Goal: Use online tool/utility

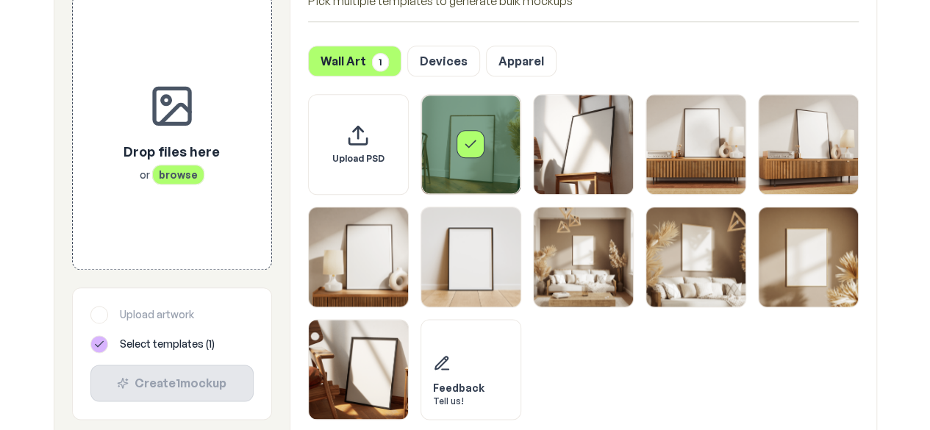
scroll to position [718, 0]
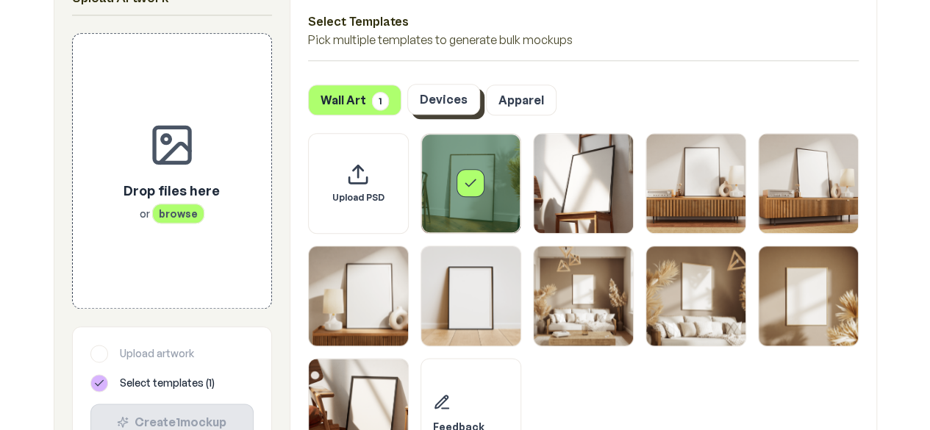
click at [444, 112] on button "Devices" at bounding box center [443, 99] width 73 height 31
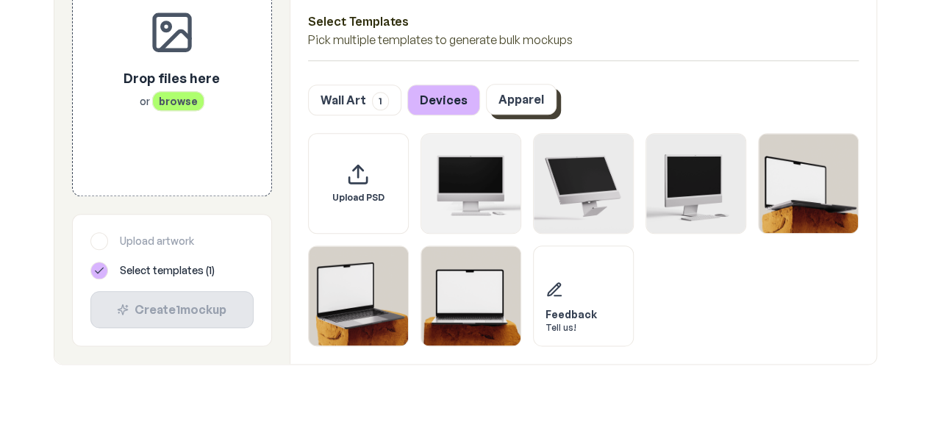
click at [500, 107] on button "Apparel" at bounding box center [521, 99] width 71 height 31
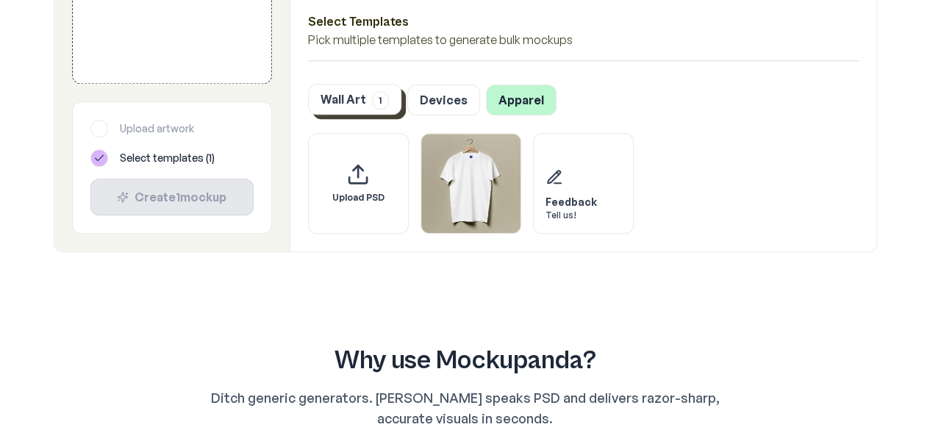
click at [379, 95] on span "1" at bounding box center [380, 100] width 17 height 18
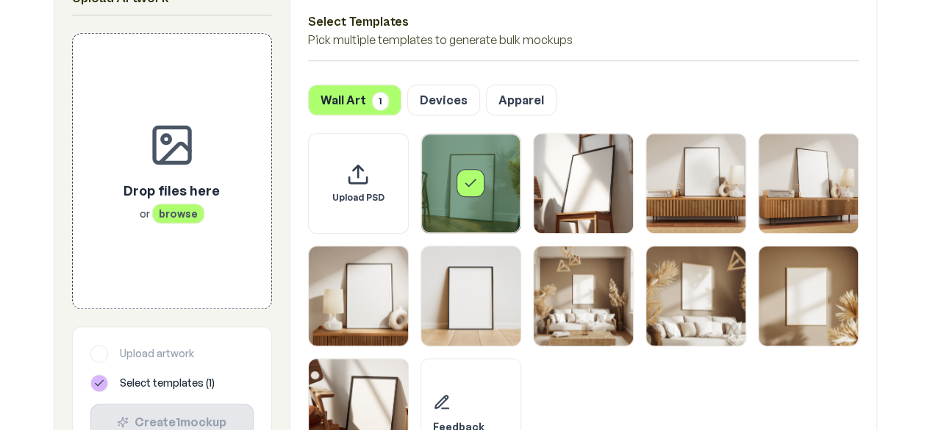
click at [470, 155] on div "Select template Framed Poster" at bounding box center [470, 183] width 99 height 99
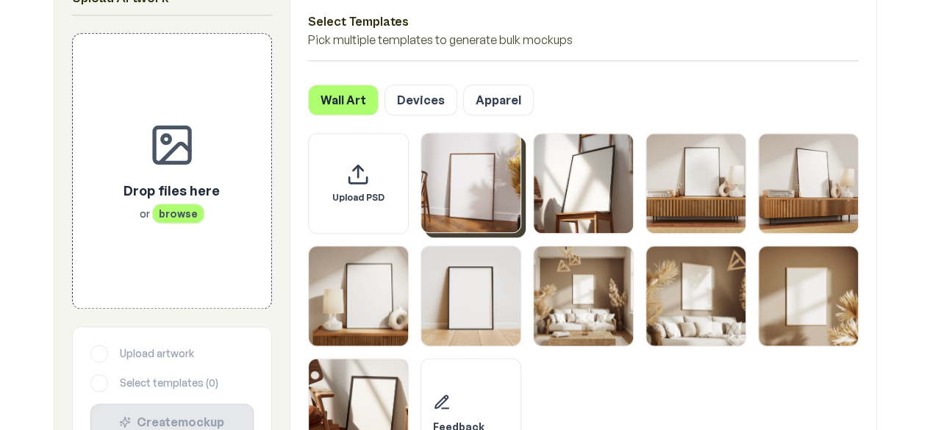
click at [489, 165] on img "Select template Framed Poster" at bounding box center [470, 182] width 99 height 99
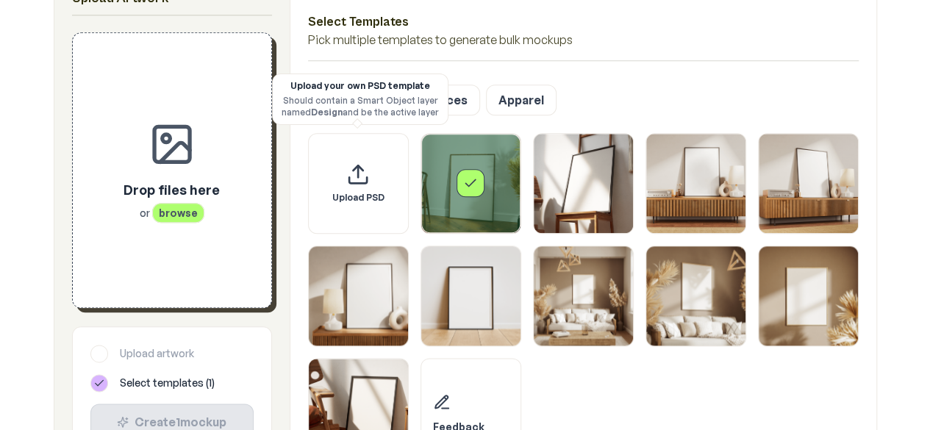
click at [172, 167] on icon at bounding box center [171, 143] width 47 height 47
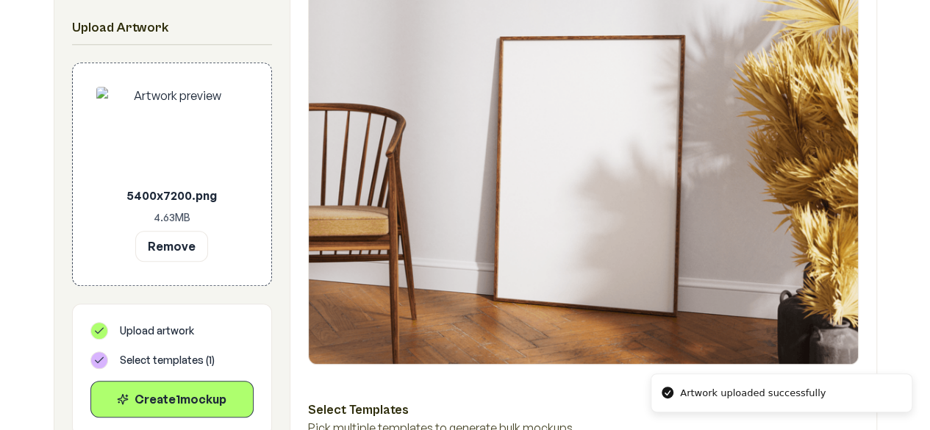
scroll to position [376, 0]
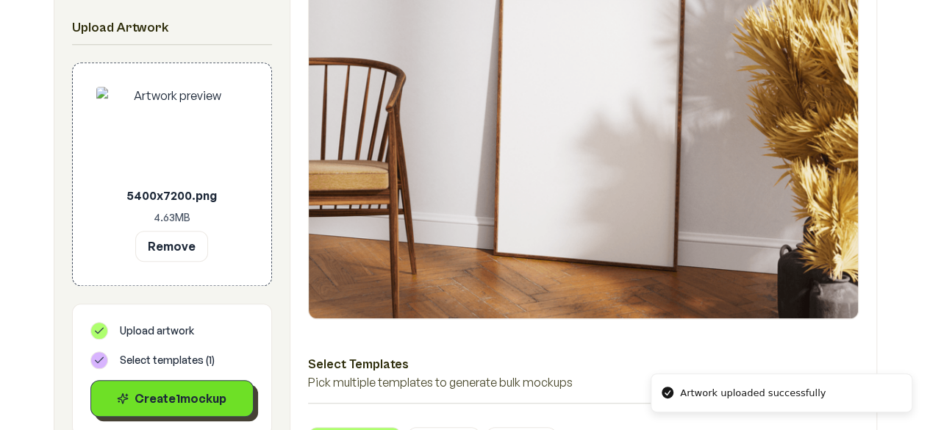
click at [228, 394] on div "Create 1 mockup" at bounding box center [172, 399] width 138 height 18
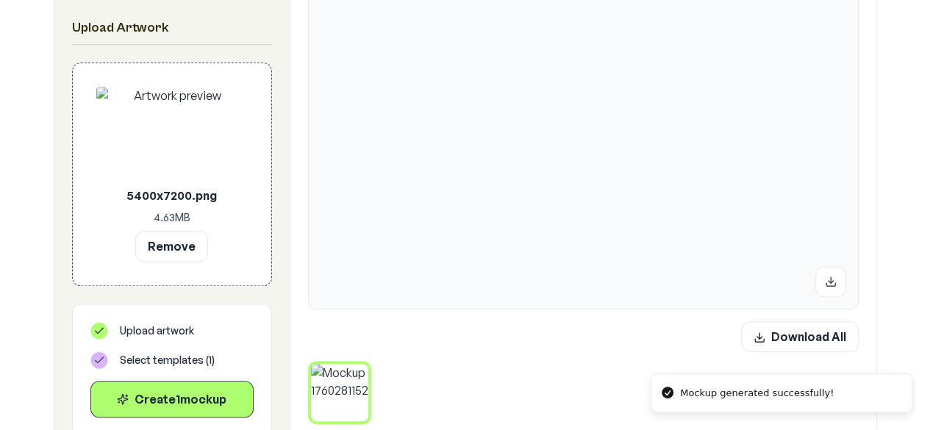
scroll to position [396, 0]
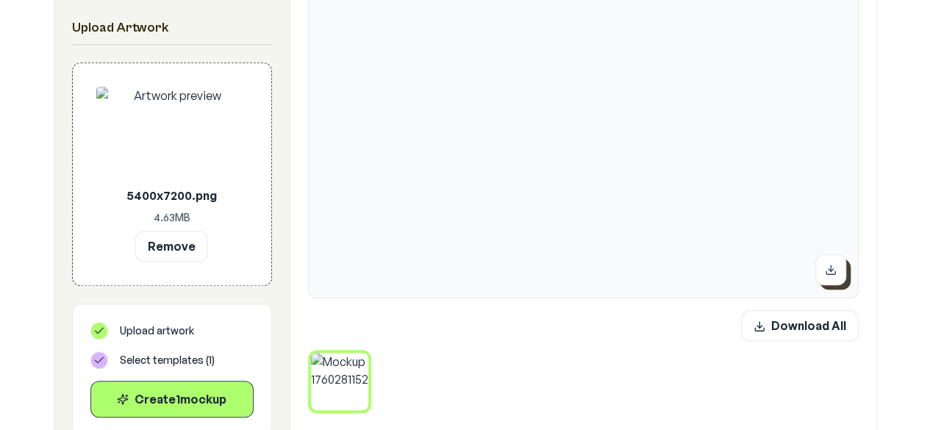
click at [834, 271] on icon at bounding box center [831, 270] width 12 height 12
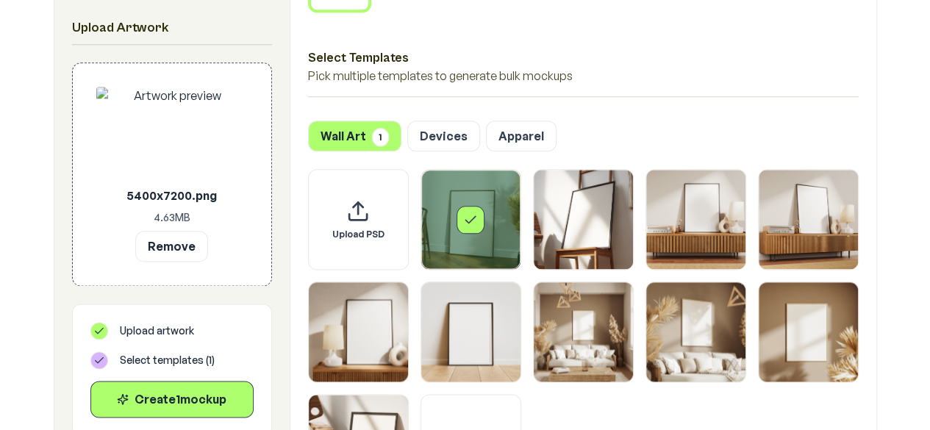
scroll to position [800, 0]
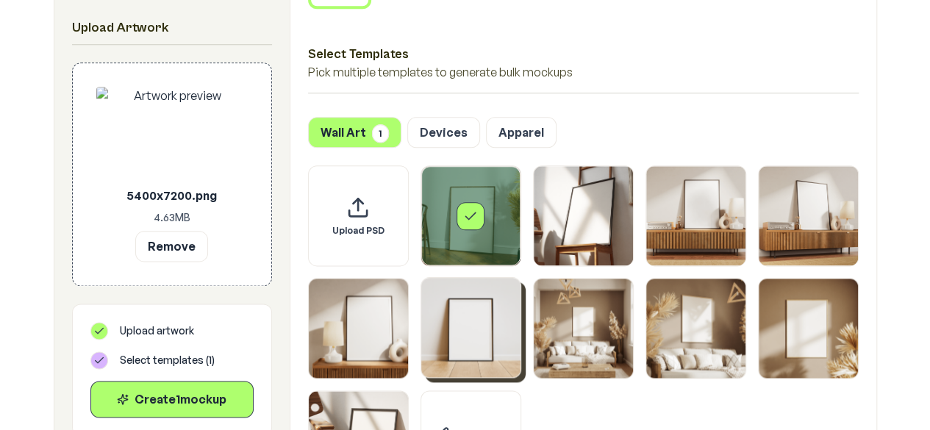
click at [507, 307] on img "Select template Framed Poster 6" at bounding box center [470, 327] width 99 height 99
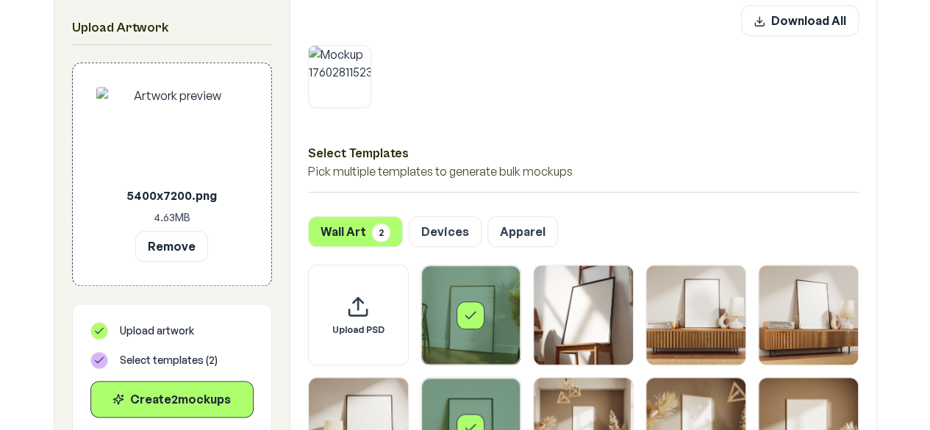
scroll to position [706, 0]
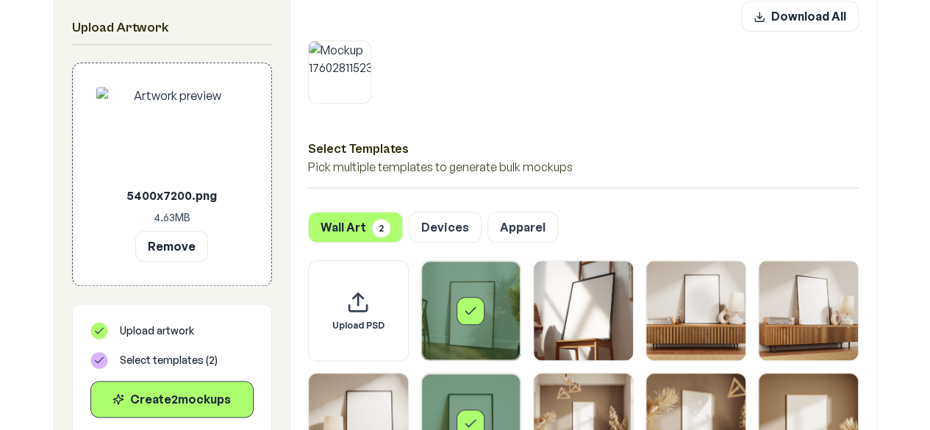
click at [448, 303] on div "Select template Framed Poster" at bounding box center [470, 310] width 99 height 99
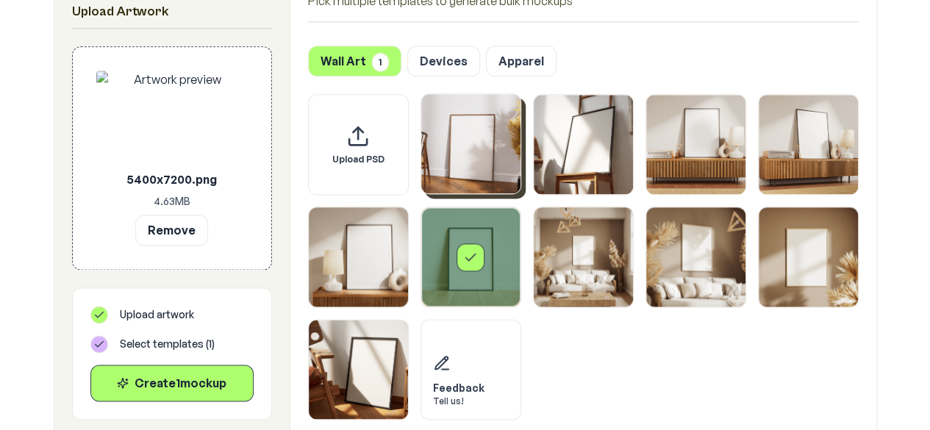
scroll to position [883, 0]
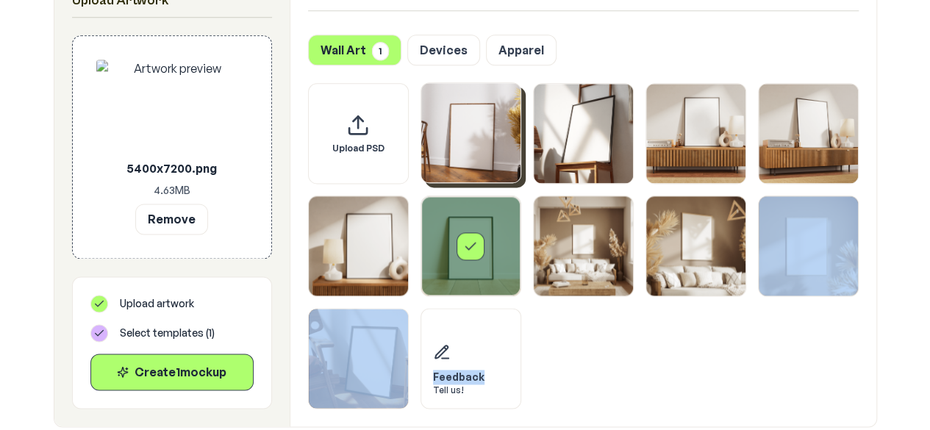
drag, startPoint x: 481, startPoint y: 373, endPoint x: 904, endPoint y: 232, distance: 446.2
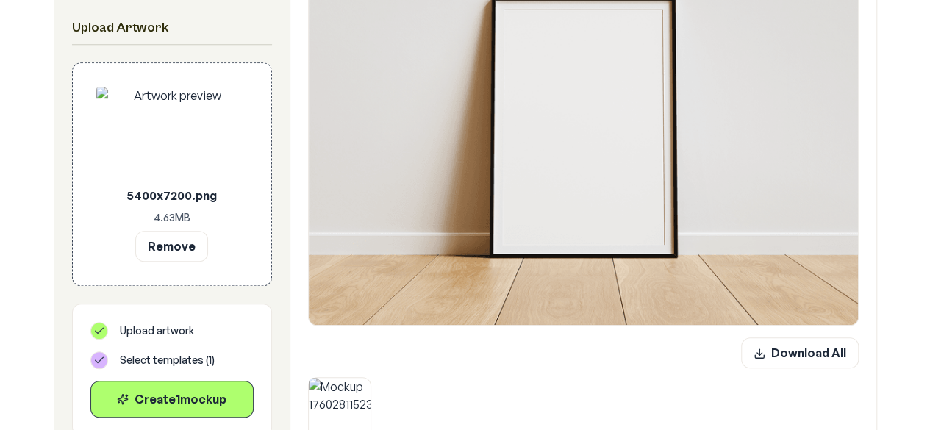
scroll to position [362, 0]
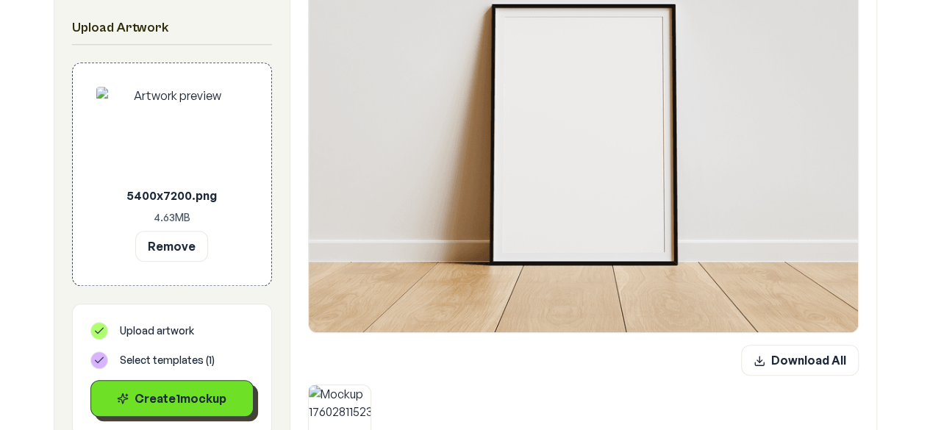
click at [224, 387] on button "Create 1 mockup" at bounding box center [171, 398] width 163 height 37
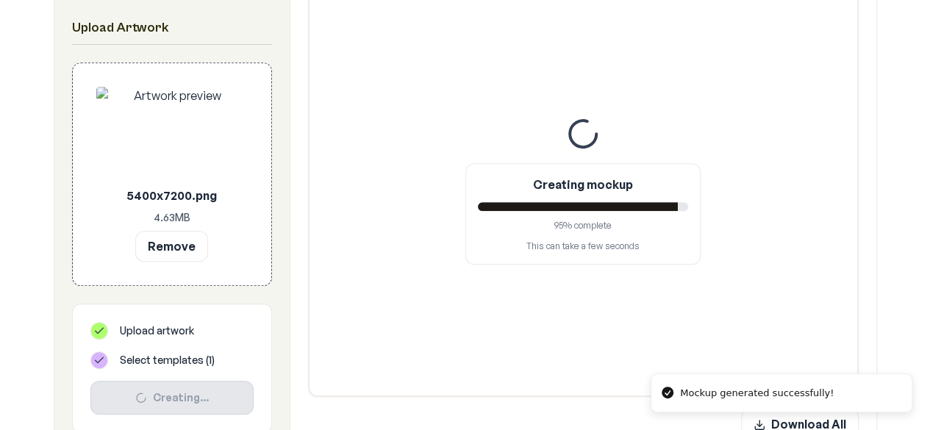
scroll to position [316, 0]
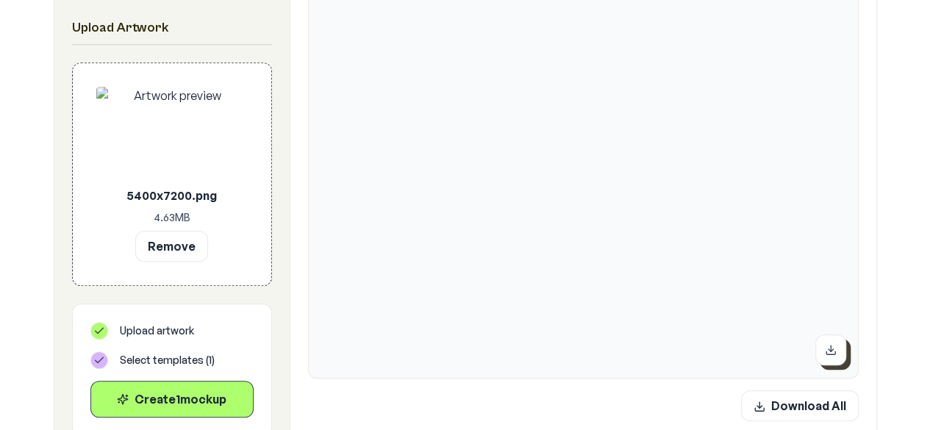
click at [830, 352] on icon at bounding box center [831, 350] width 12 height 12
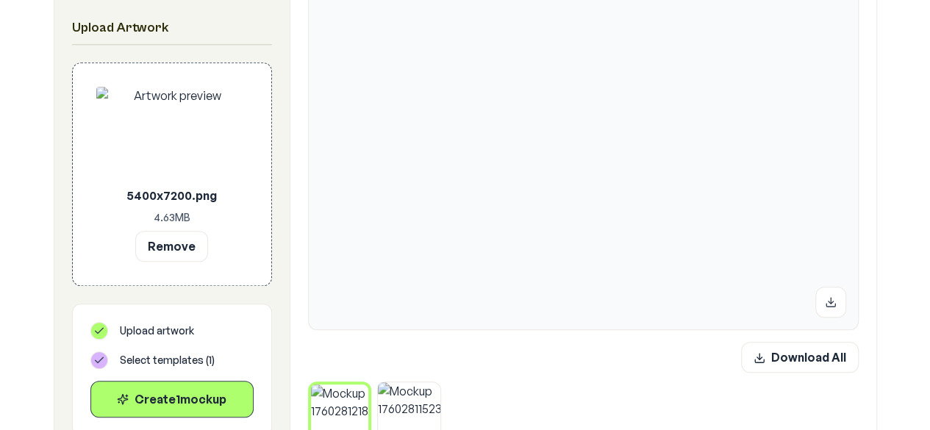
scroll to position [343, 0]
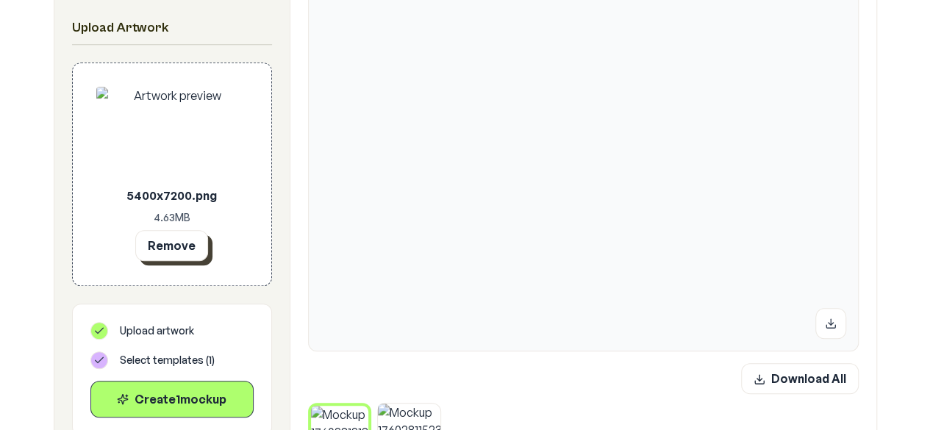
click at [190, 237] on button "Remove" at bounding box center [171, 245] width 73 height 31
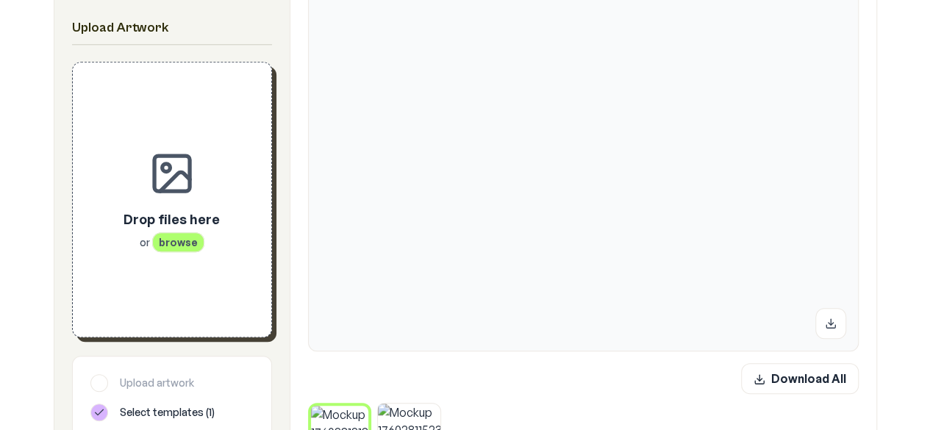
click at [194, 189] on icon at bounding box center [171, 173] width 47 height 47
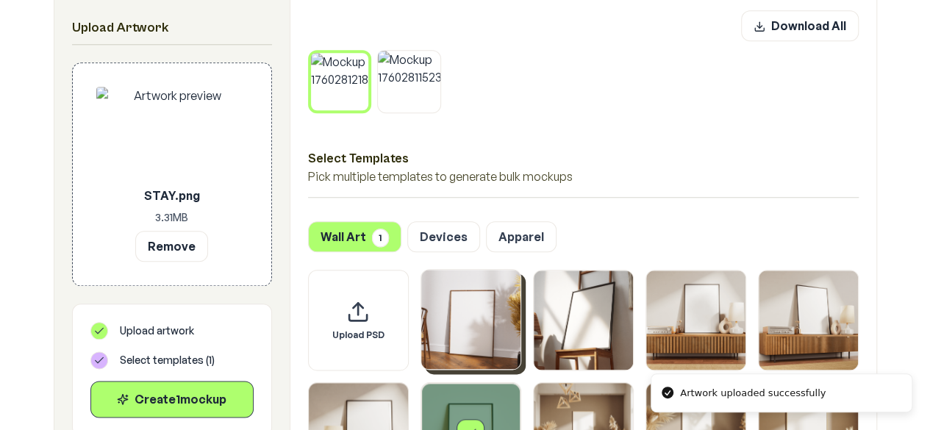
scroll to position [700, 0]
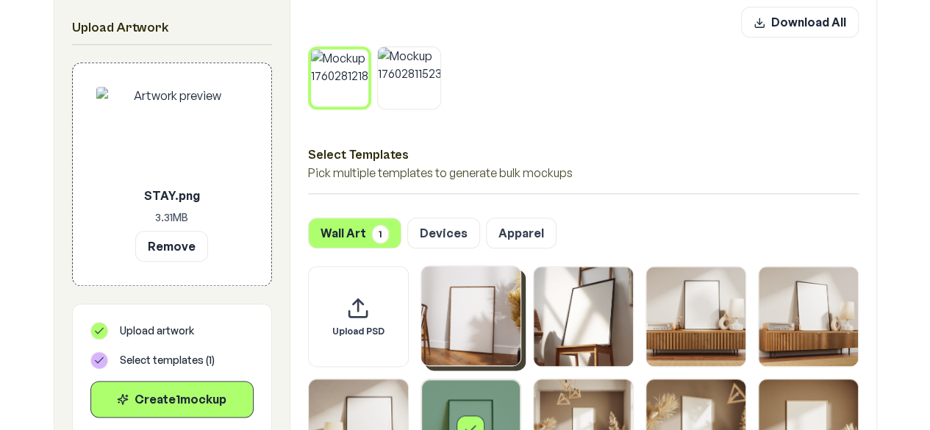
click at [492, 404] on div "Select template Framed Poster 6" at bounding box center [470, 428] width 99 height 99
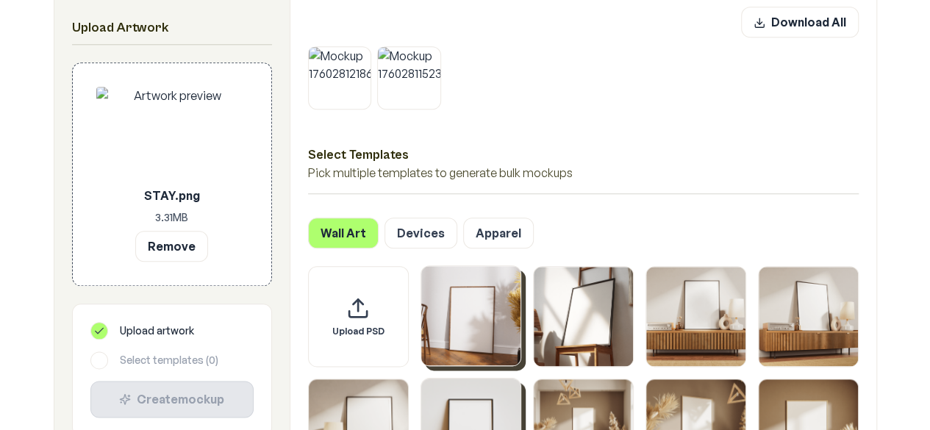
click at [479, 330] on img "Select template Framed Poster" at bounding box center [470, 315] width 99 height 99
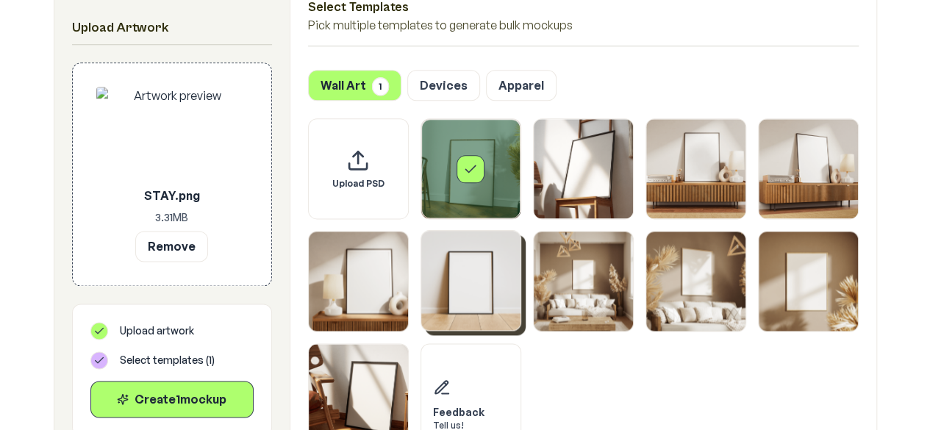
scroll to position [858, 0]
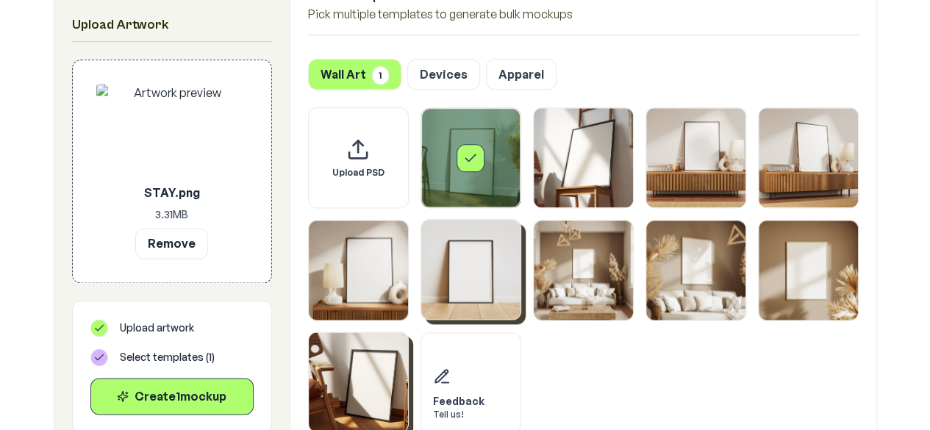
click at [362, 390] on img "Select template Framed Poster 10" at bounding box center [358, 381] width 99 height 99
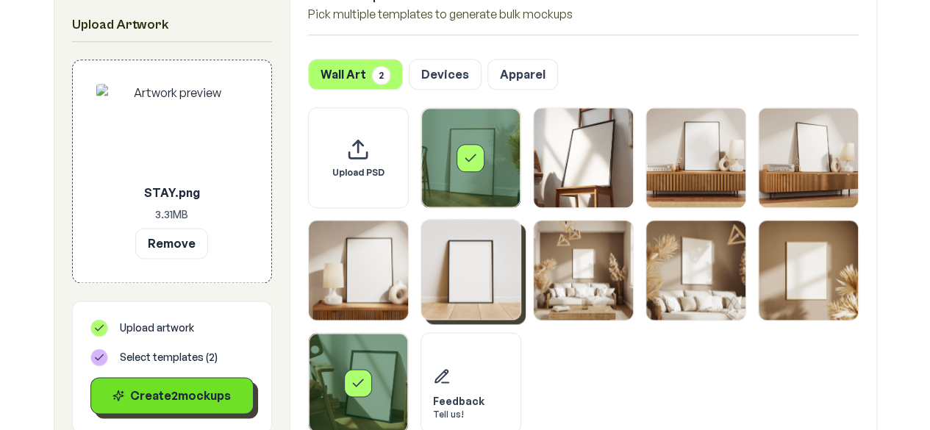
click at [226, 387] on div "Create 2 mockup s" at bounding box center [172, 396] width 138 height 18
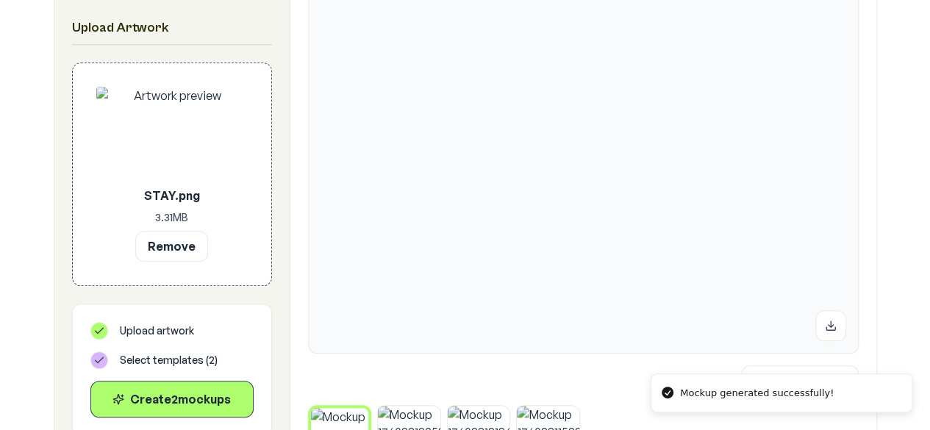
scroll to position [352, 0]
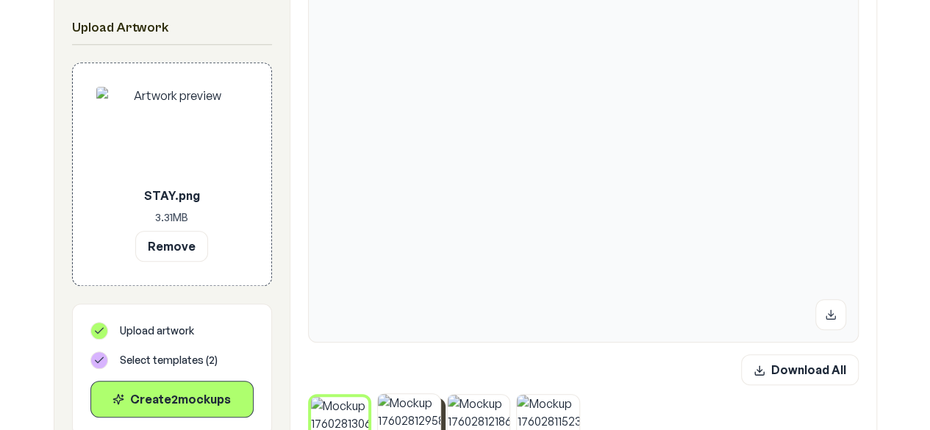
click at [412, 409] on img at bounding box center [409, 425] width 62 height 62
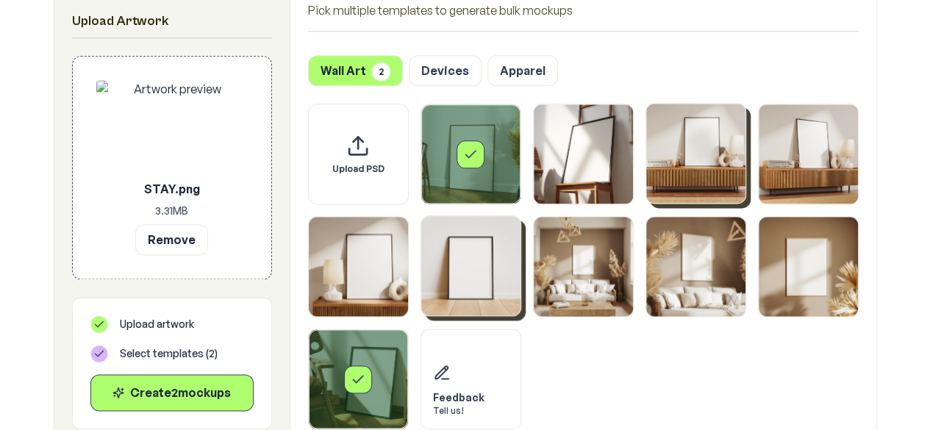
scroll to position [880, 0]
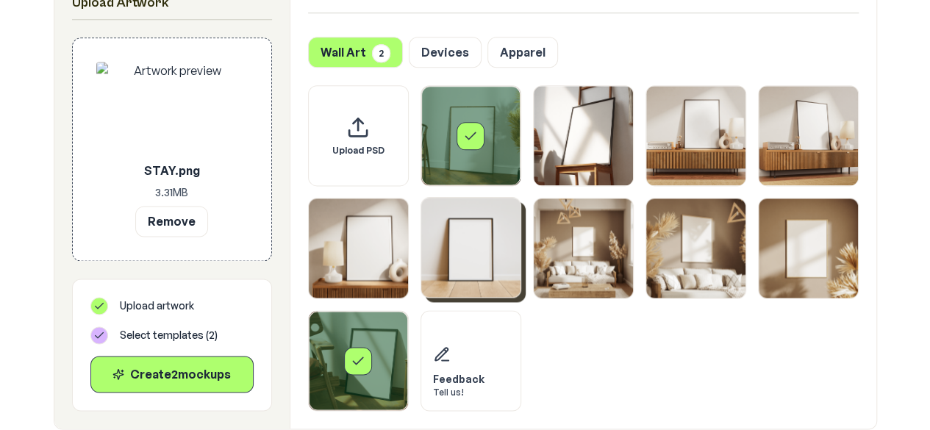
click at [470, 153] on div "Select template Framed Poster" at bounding box center [470, 135] width 99 height 99
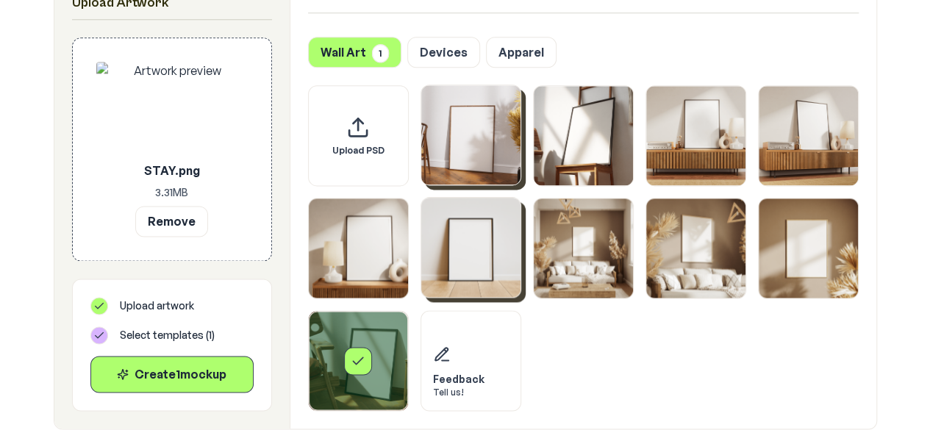
click at [387, 362] on div "Select template Framed Poster 10" at bounding box center [358, 360] width 99 height 99
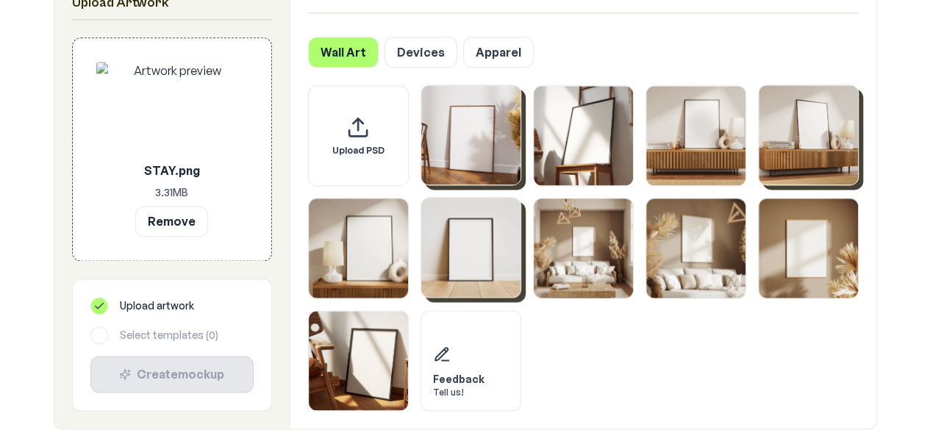
click at [795, 168] on img "Select template Framed Poster 4" at bounding box center [807, 134] width 99 height 99
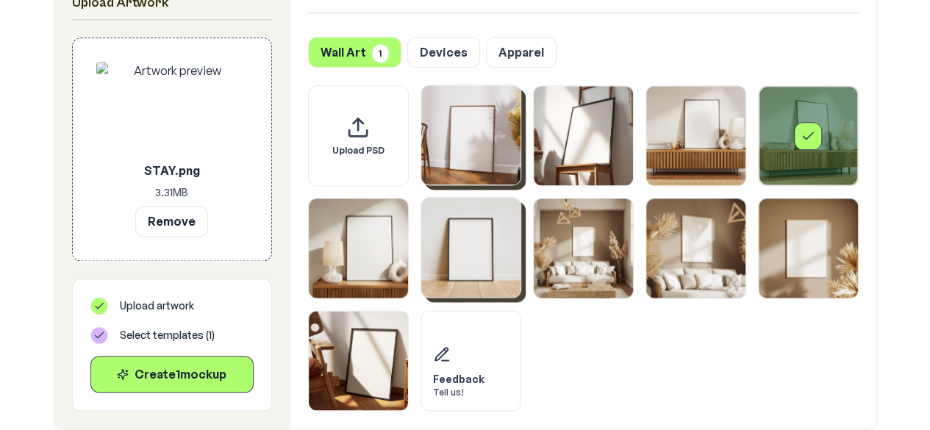
click at [476, 259] on img "Select template Framed Poster 6" at bounding box center [470, 247] width 99 height 99
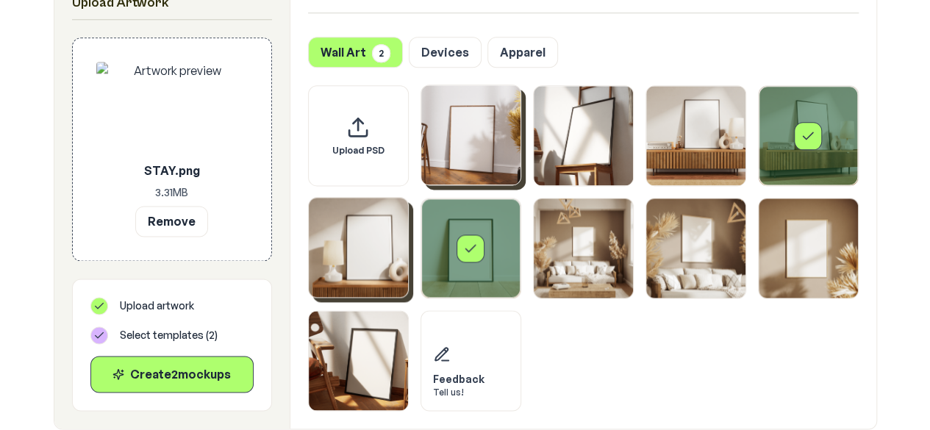
click at [372, 285] on img "Select template Framed Poster 5" at bounding box center [358, 247] width 99 height 99
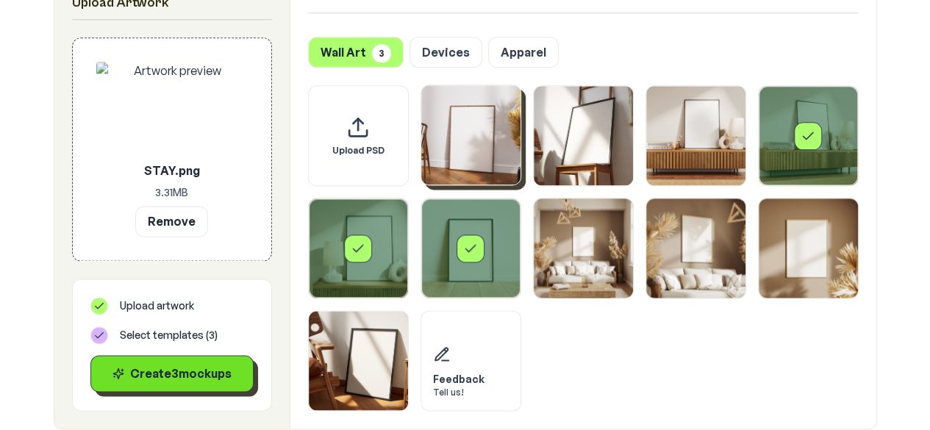
click at [232, 365] on div "Create 3 mockup s" at bounding box center [172, 374] width 138 height 18
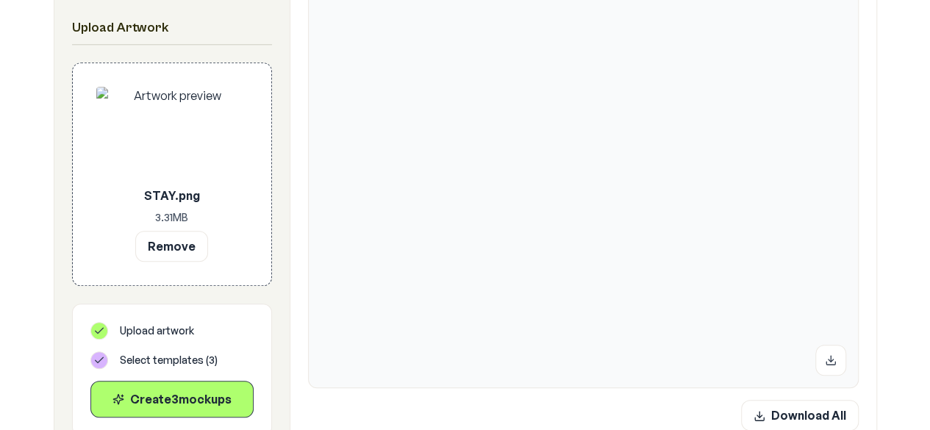
scroll to position [387, 0]
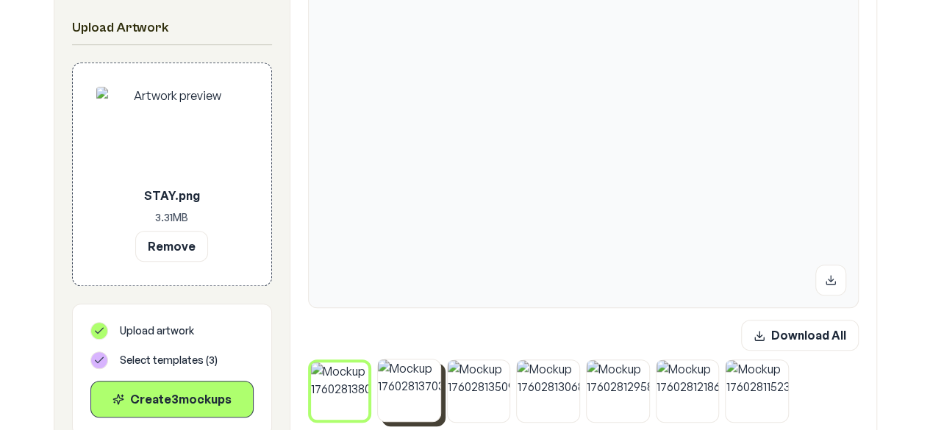
click at [384, 408] on img at bounding box center [409, 390] width 62 height 62
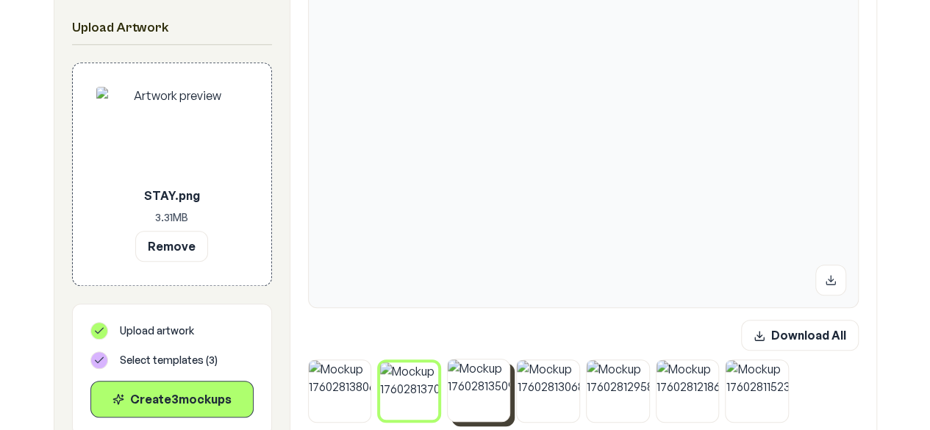
click at [492, 387] on img at bounding box center [479, 390] width 62 height 62
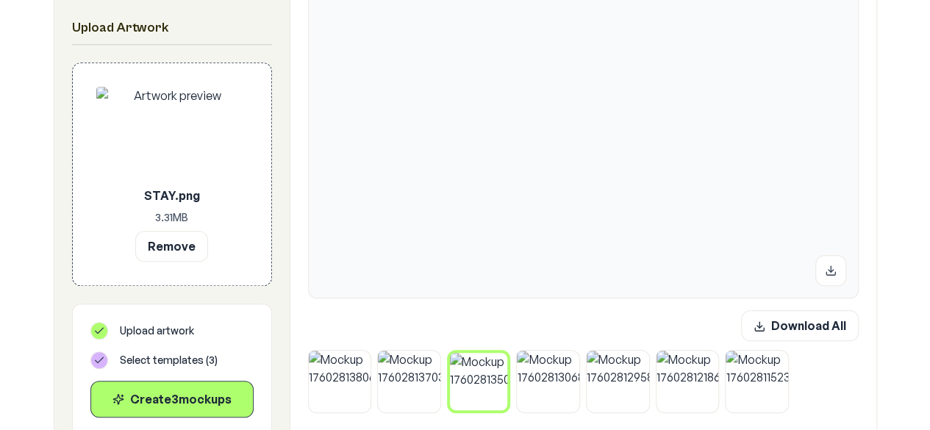
scroll to position [407, 0]
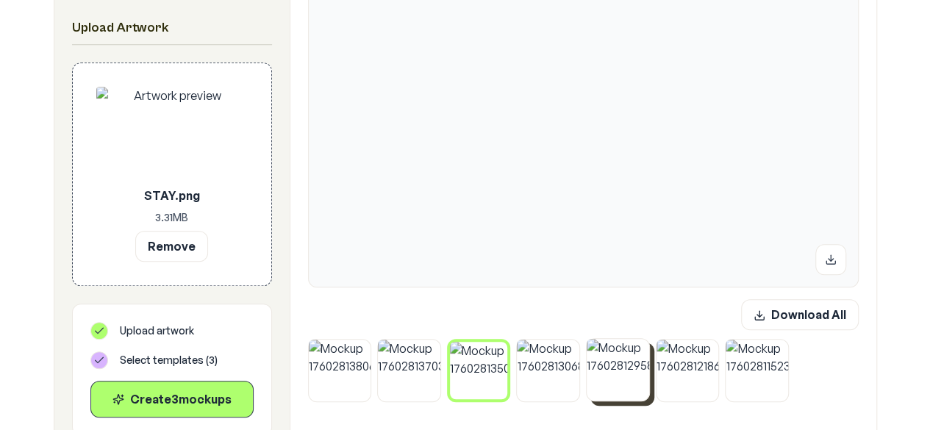
click at [633, 378] on img at bounding box center [618, 370] width 62 height 62
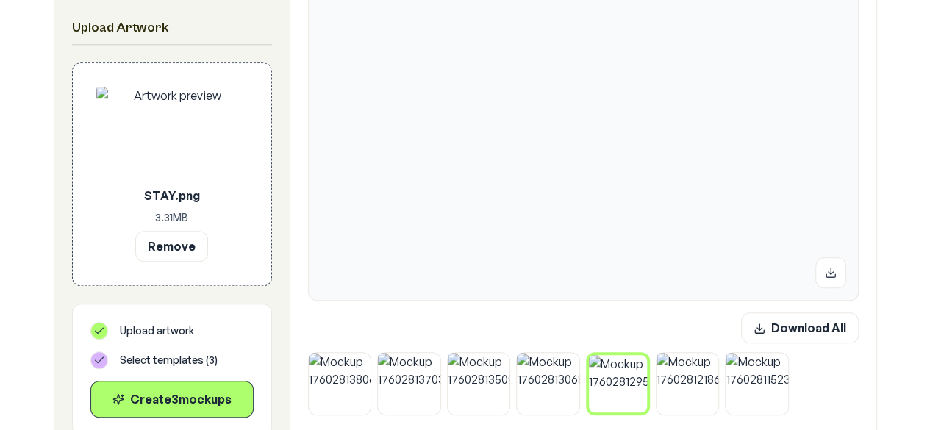
scroll to position [427, 0]
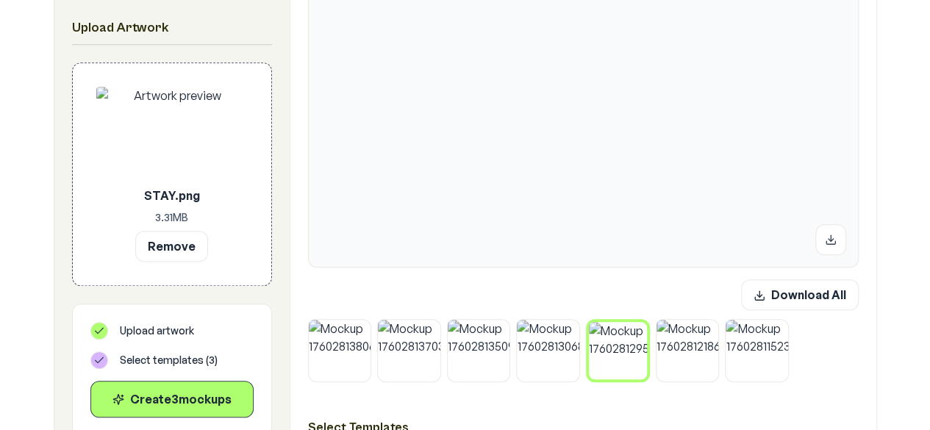
click at [328, 382] on div "Download All Select Templates Pick multiple templates to generate bulk mockups …" at bounding box center [583, 359] width 586 height 1045
click at [356, 358] on img at bounding box center [340, 350] width 62 height 62
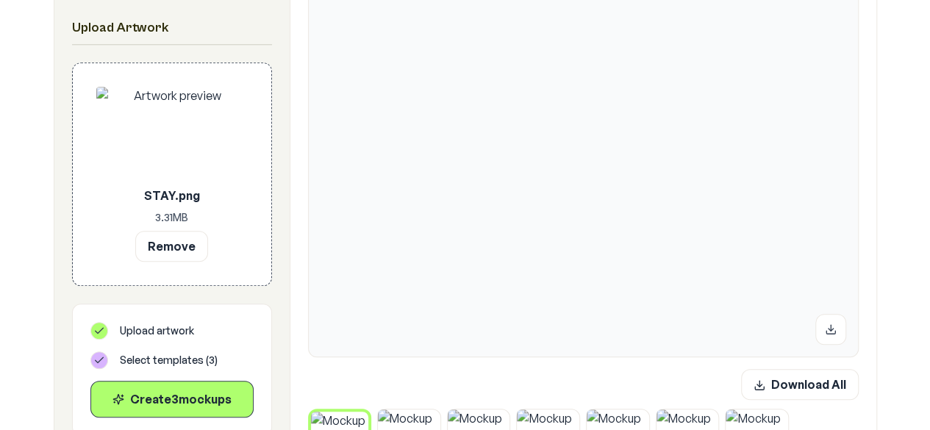
scroll to position [330, 0]
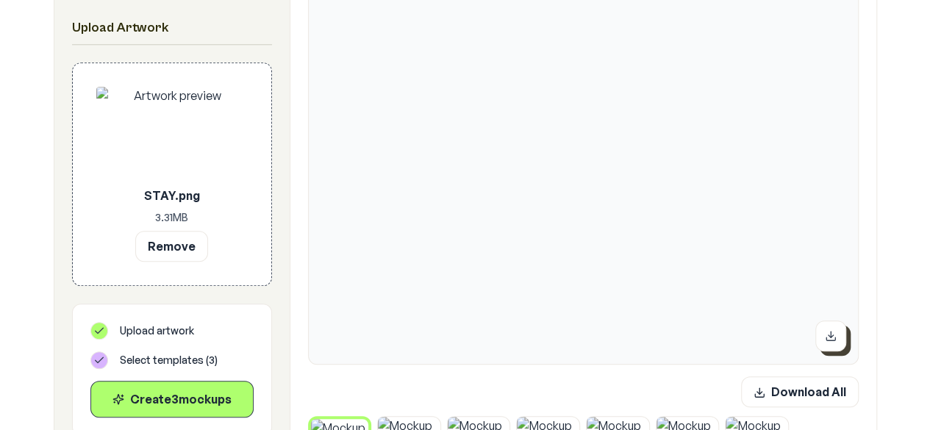
click at [816, 343] on button at bounding box center [830, 335] width 31 height 31
click at [827, 347] on button at bounding box center [830, 335] width 31 height 31
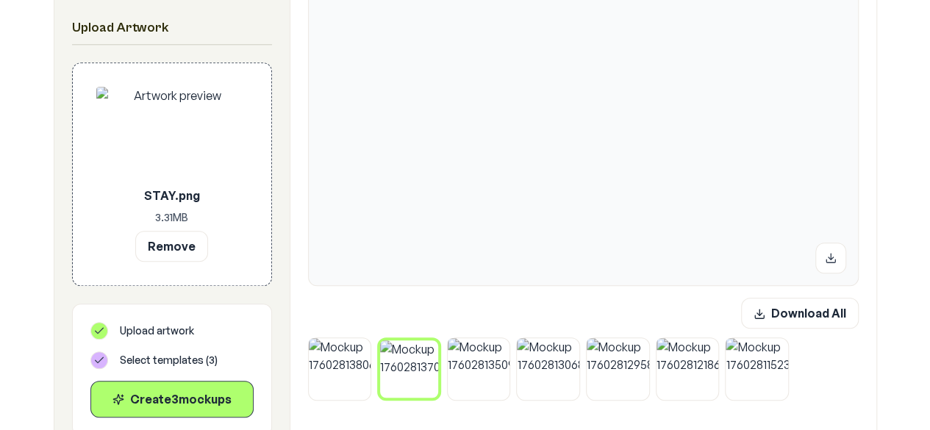
scroll to position [357, 0]
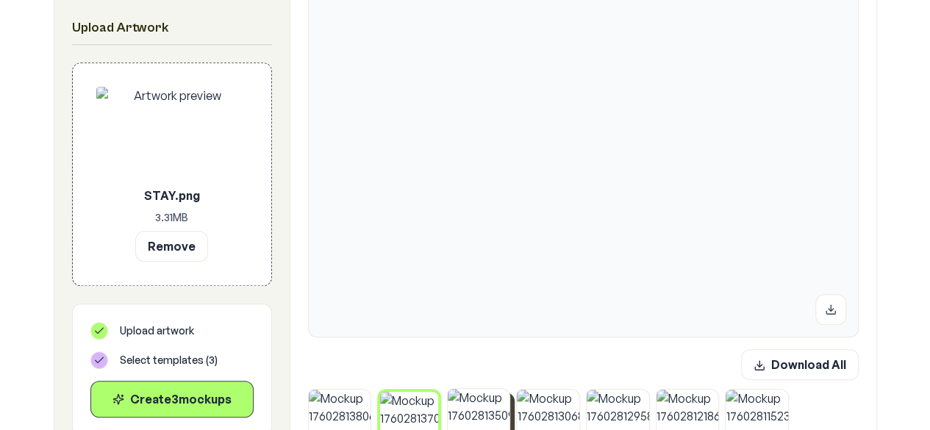
click at [488, 412] on img at bounding box center [479, 420] width 62 height 62
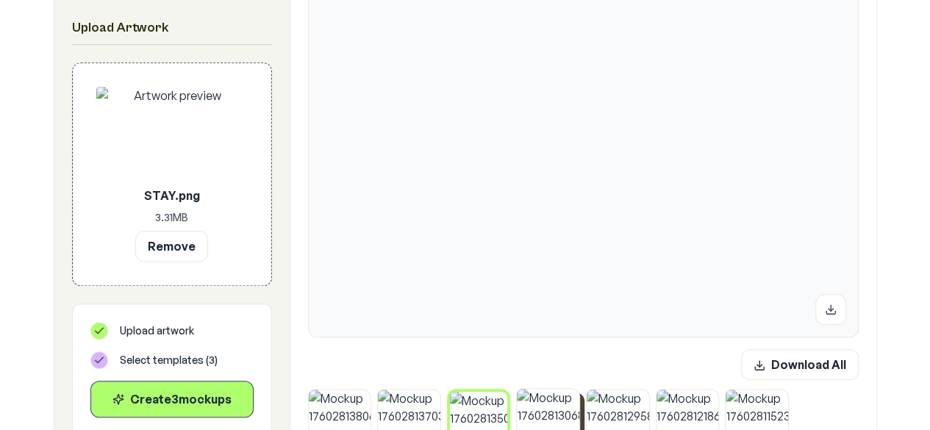
click at [553, 414] on img at bounding box center [548, 420] width 62 height 62
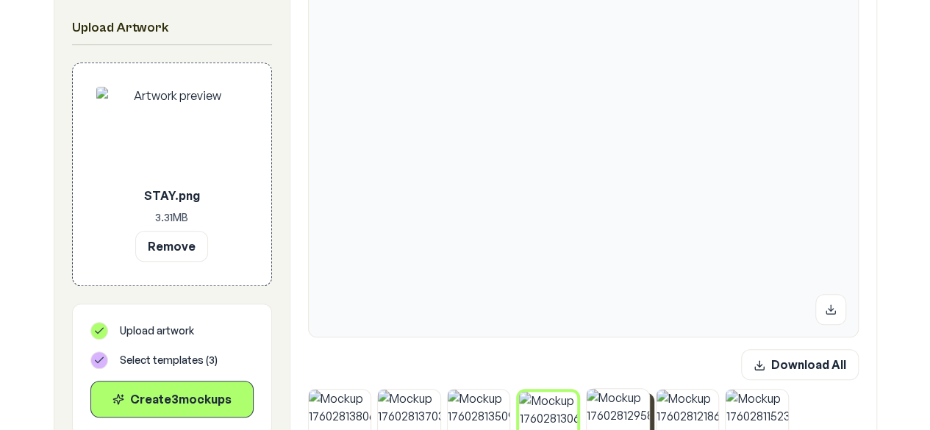
click at [604, 414] on img at bounding box center [618, 420] width 62 height 62
click at [464, 410] on img at bounding box center [479, 420] width 62 height 62
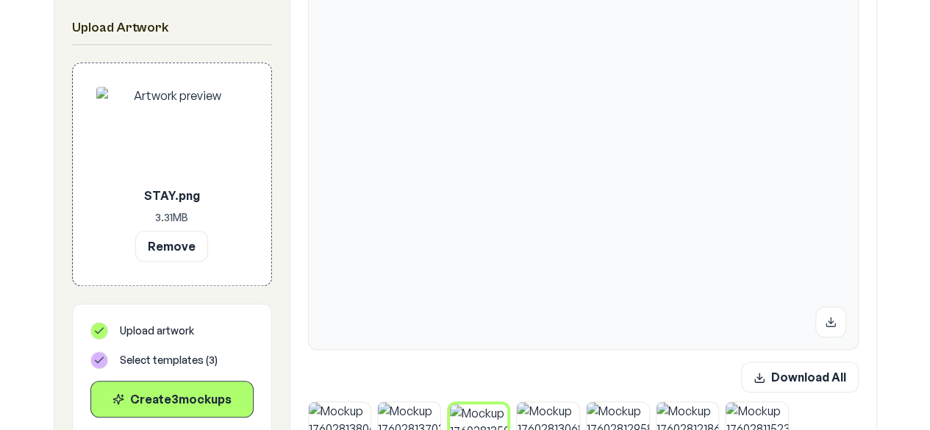
scroll to position [341, 0]
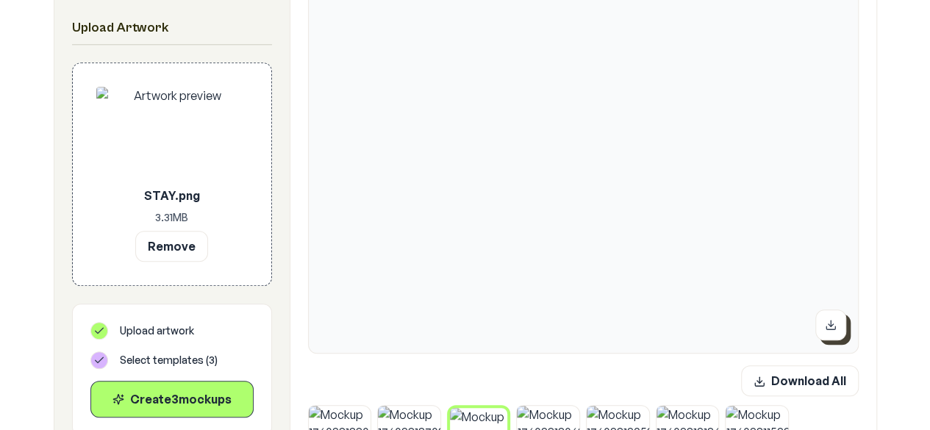
click at [830, 324] on icon at bounding box center [830, 324] width 5 height 2
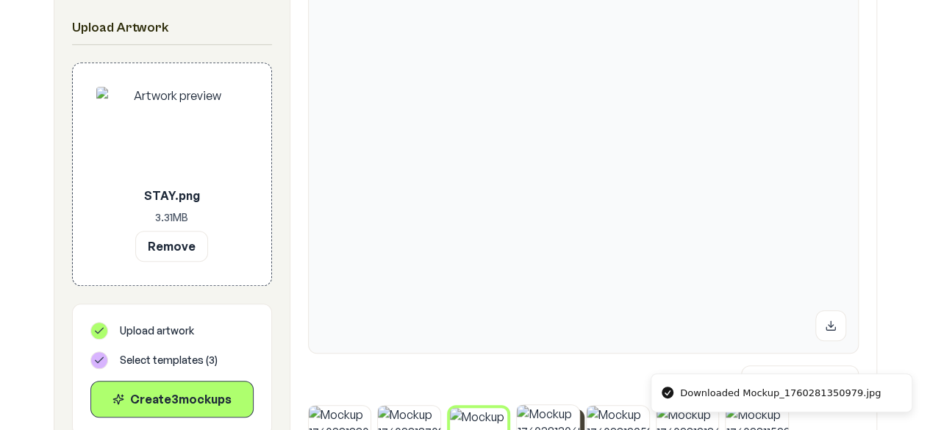
click at [543, 417] on img at bounding box center [548, 436] width 62 height 62
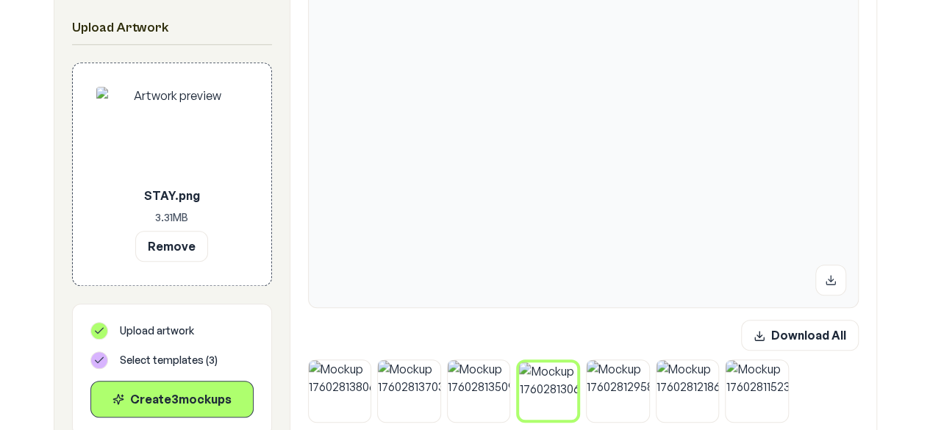
scroll to position [412, 0]
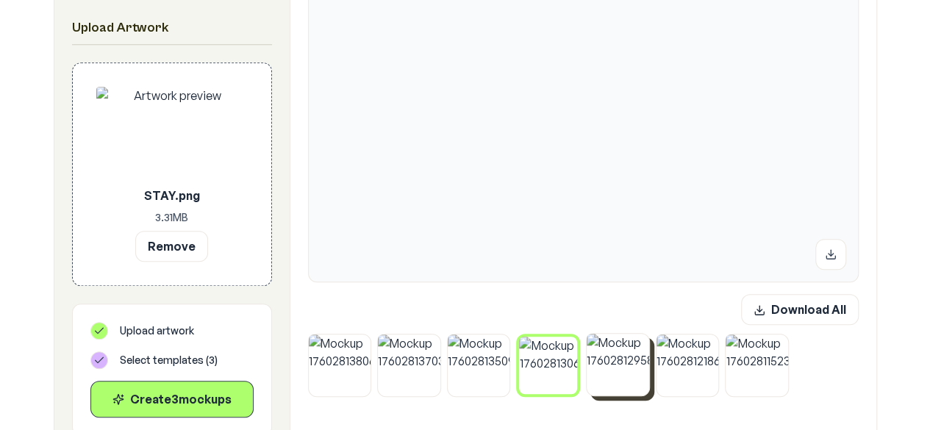
click at [615, 346] on img at bounding box center [618, 365] width 62 height 62
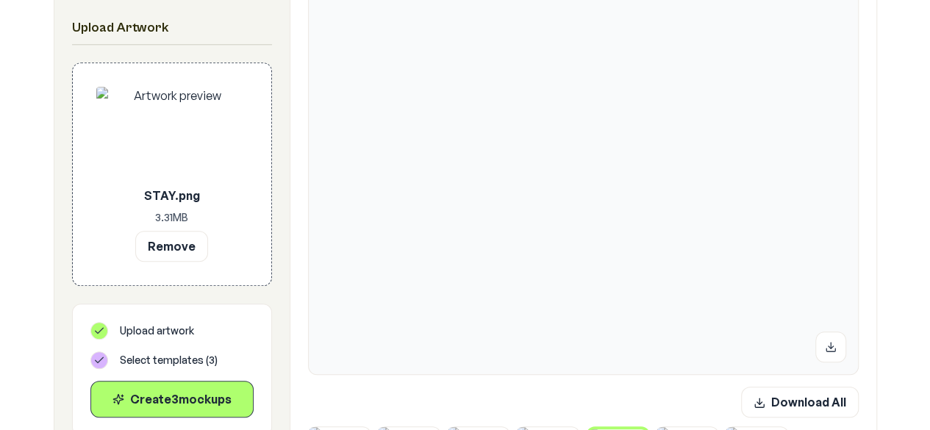
scroll to position [331, 0]
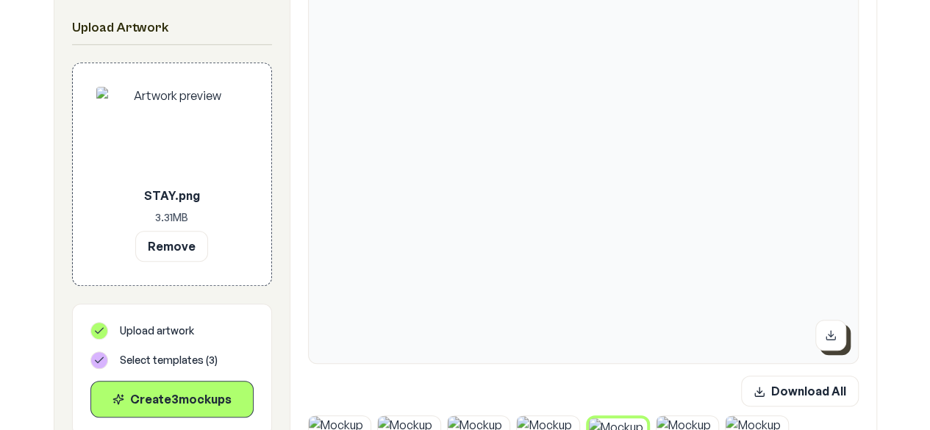
click at [832, 340] on icon at bounding box center [831, 335] width 12 height 12
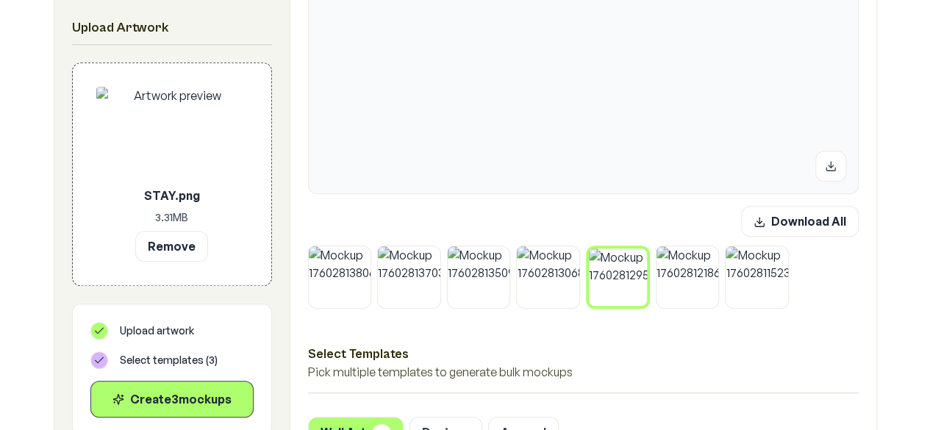
scroll to position [512, 0]
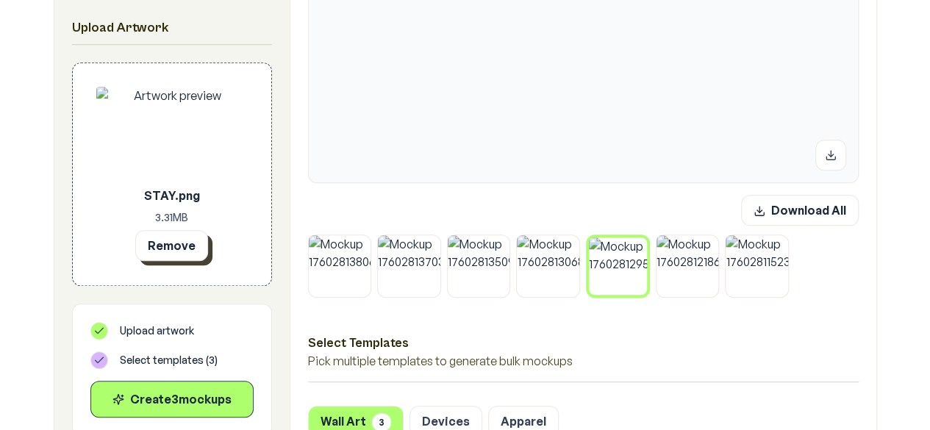
click at [197, 240] on button "Remove" at bounding box center [171, 245] width 73 height 31
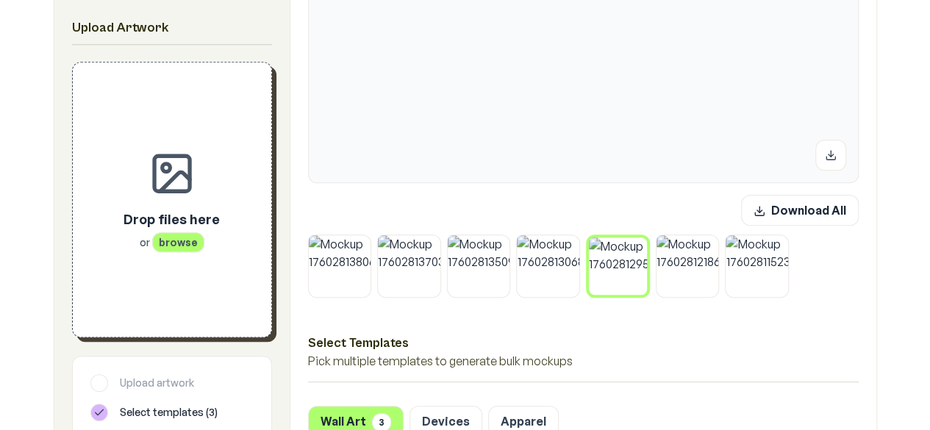
click at [200, 179] on div "Drop files here or browse" at bounding box center [171, 199] width 151 height 227
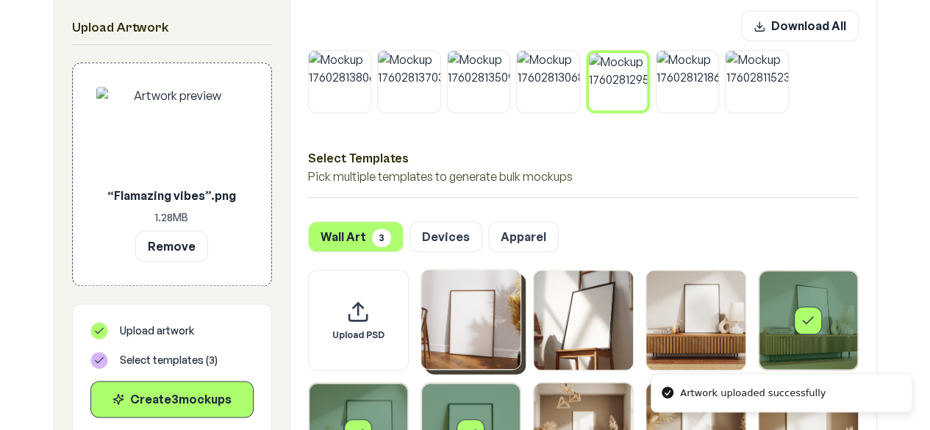
scroll to position [817, 0]
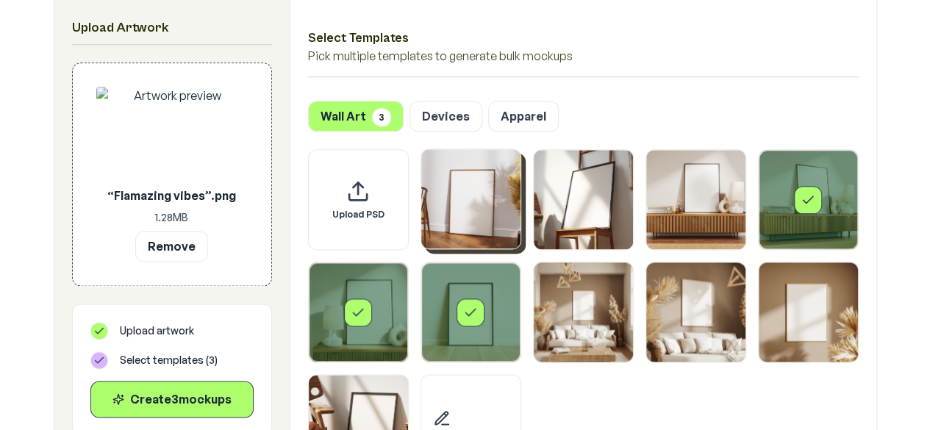
click at [482, 201] on img "Select template Framed Poster" at bounding box center [470, 198] width 99 height 99
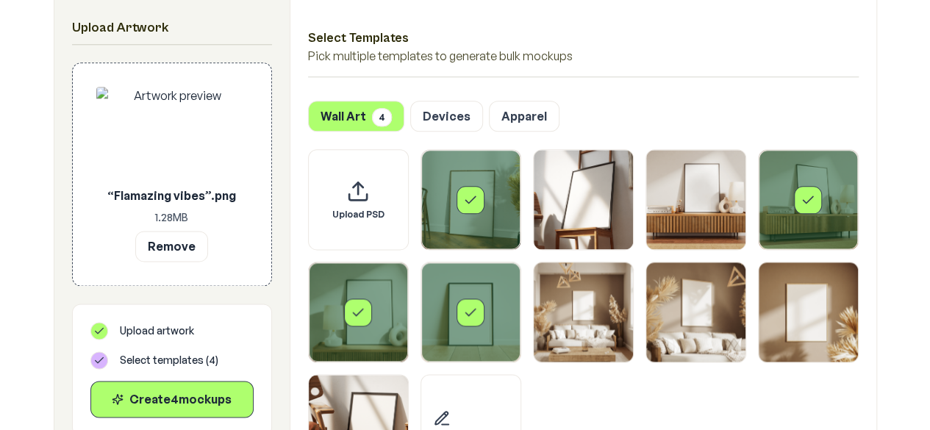
click at [459, 309] on div "Select template Framed Poster 6" at bounding box center [470, 312] width 28 height 28
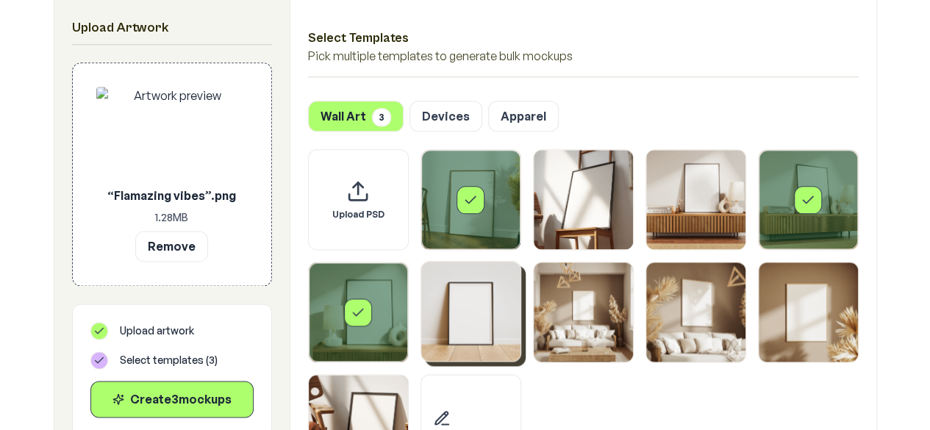
click at [353, 316] on icon "Select template Framed Poster 5" at bounding box center [358, 312] width 15 height 15
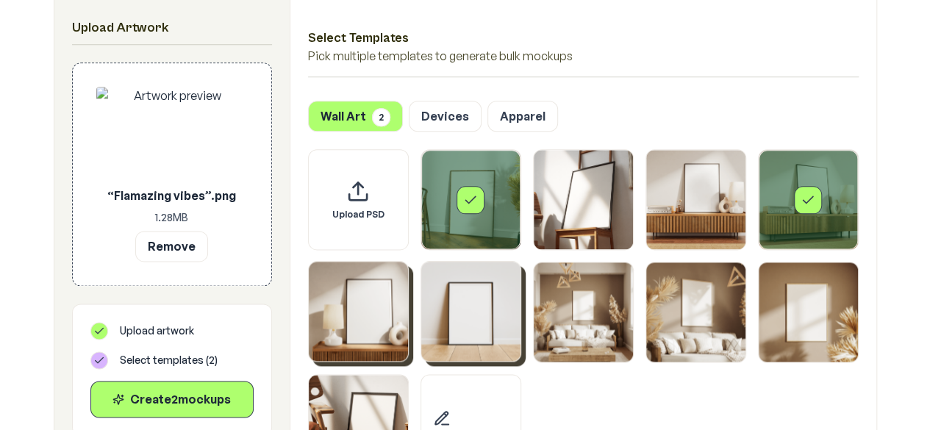
click at [478, 330] on img "Select template Framed Poster 6" at bounding box center [470, 311] width 99 height 99
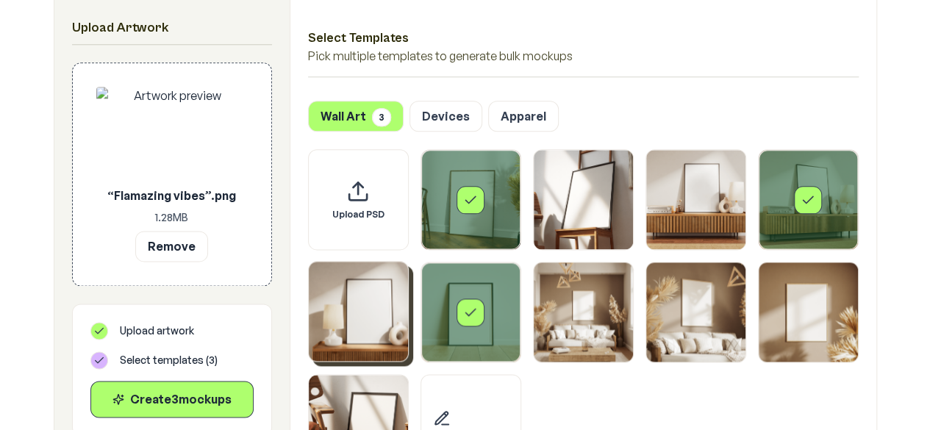
click at [822, 223] on div "Select template Framed Poster 4" at bounding box center [807, 199] width 99 height 99
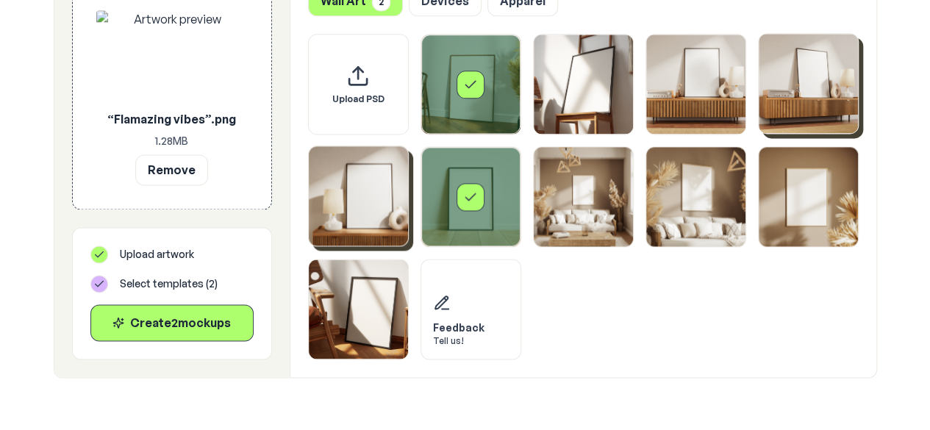
scroll to position [895, 0]
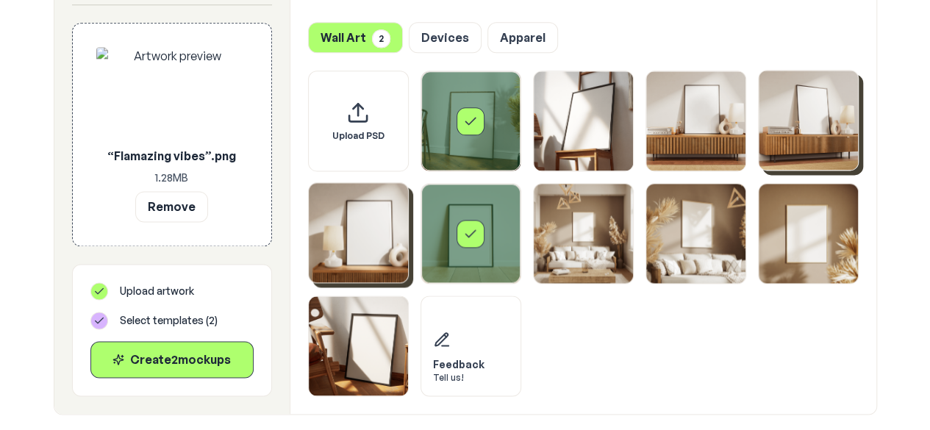
click at [384, 232] on img "Select template Framed Poster 5" at bounding box center [358, 232] width 99 height 99
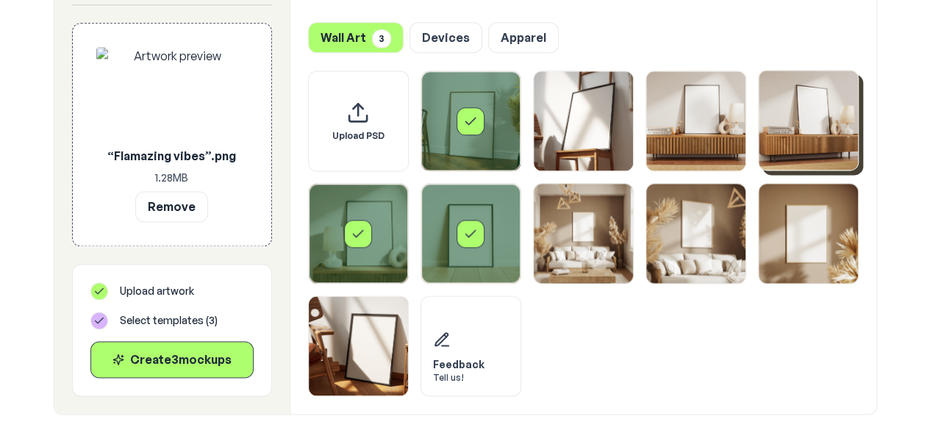
click at [373, 241] on div "Select template Framed Poster 5" at bounding box center [358, 233] width 99 height 99
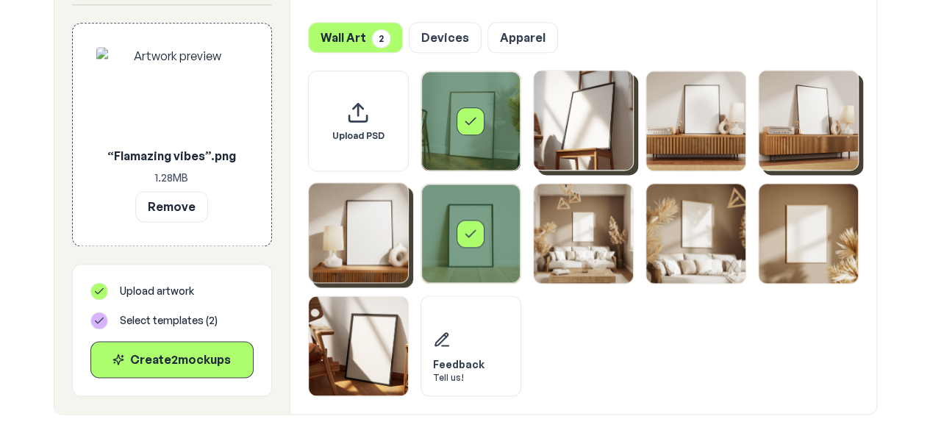
click at [585, 134] on img "Select template Framed Poster 2" at bounding box center [583, 120] width 99 height 99
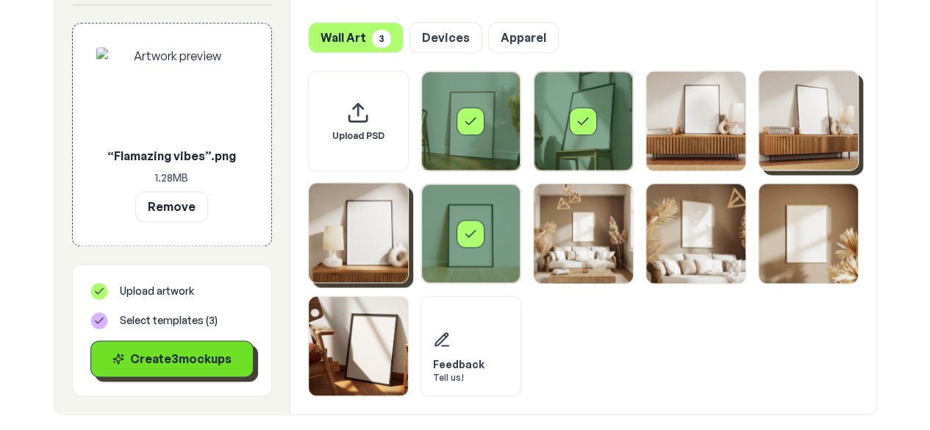
click at [207, 354] on div "Create 3 mockup s" at bounding box center [172, 359] width 138 height 18
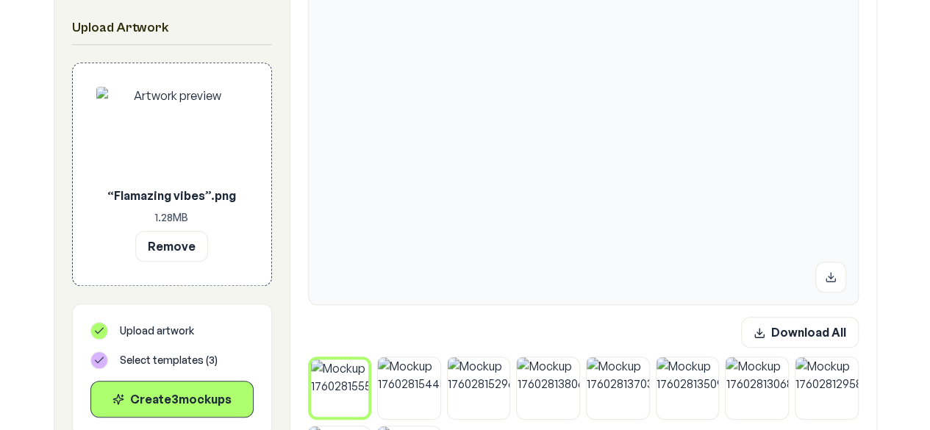
scroll to position [415, 0]
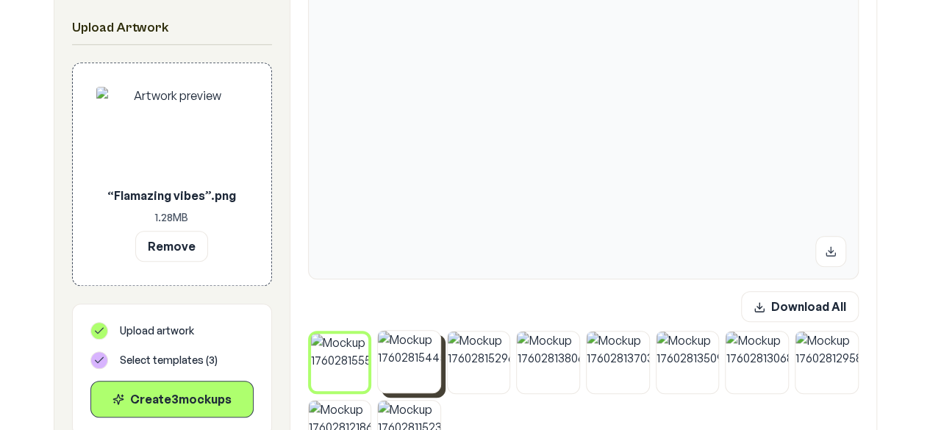
click at [410, 357] on img at bounding box center [409, 362] width 62 height 62
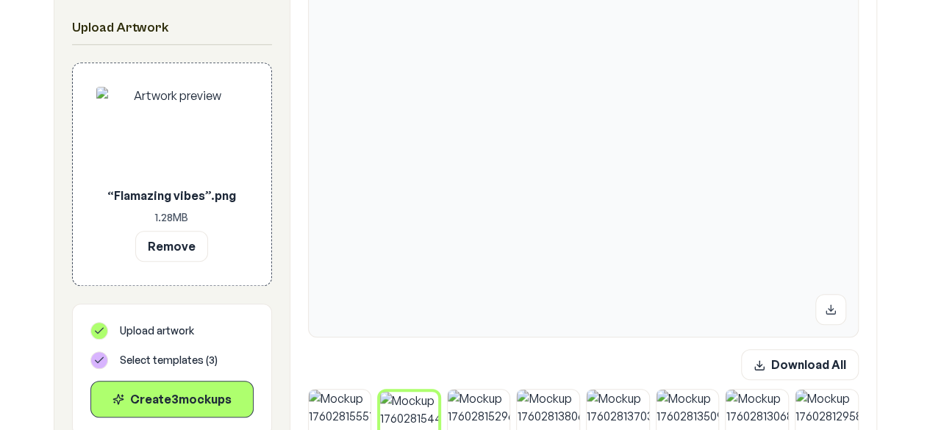
scroll to position [365, 0]
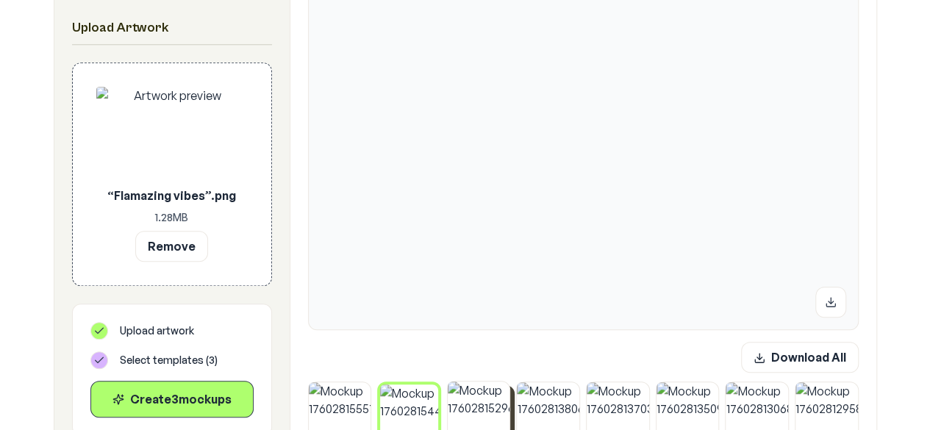
click at [495, 405] on img at bounding box center [479, 412] width 62 height 62
click at [340, 417] on img at bounding box center [340, 412] width 62 height 62
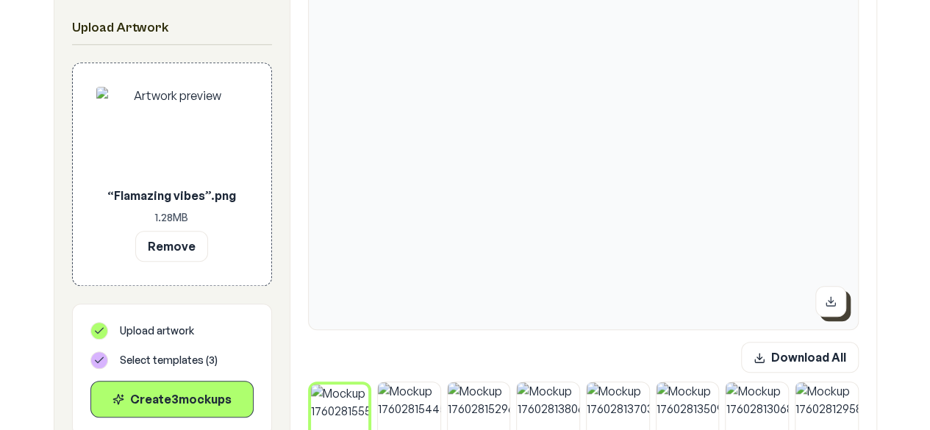
click at [817, 307] on button at bounding box center [830, 301] width 31 height 31
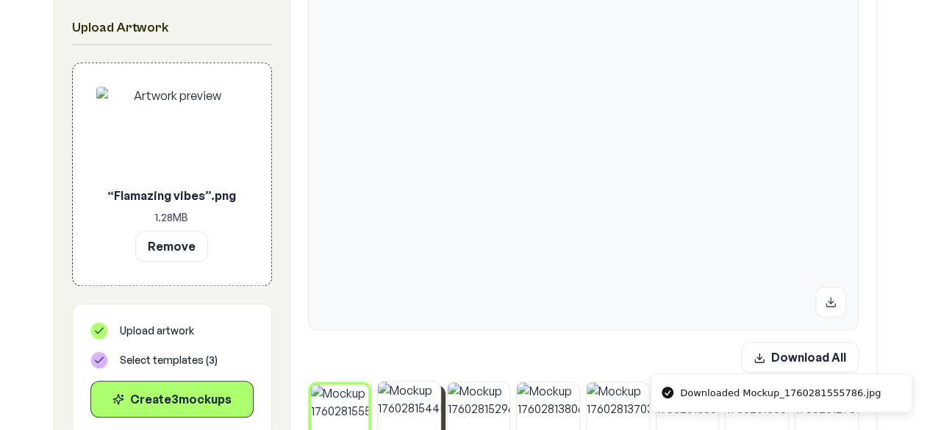
click at [399, 412] on img at bounding box center [409, 412] width 62 height 62
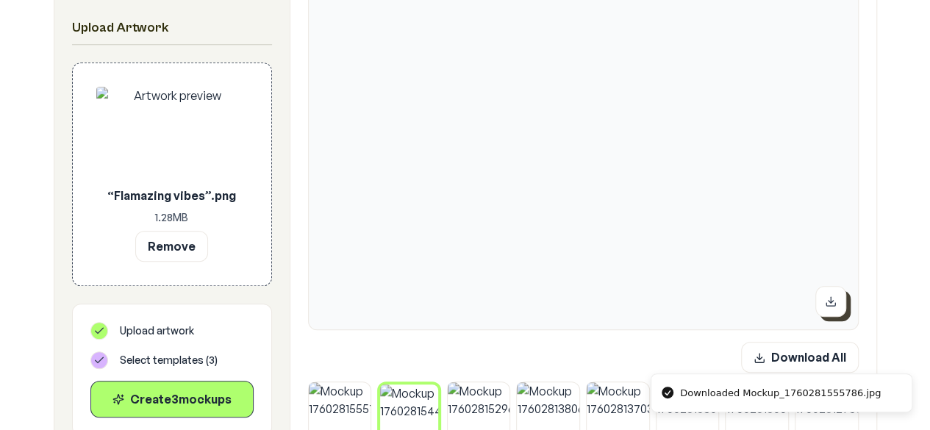
click at [826, 298] on icon at bounding box center [831, 301] width 12 height 12
click at [490, 414] on img at bounding box center [479, 412] width 62 height 62
click at [835, 304] on icon at bounding box center [830, 304] width 9 height 3
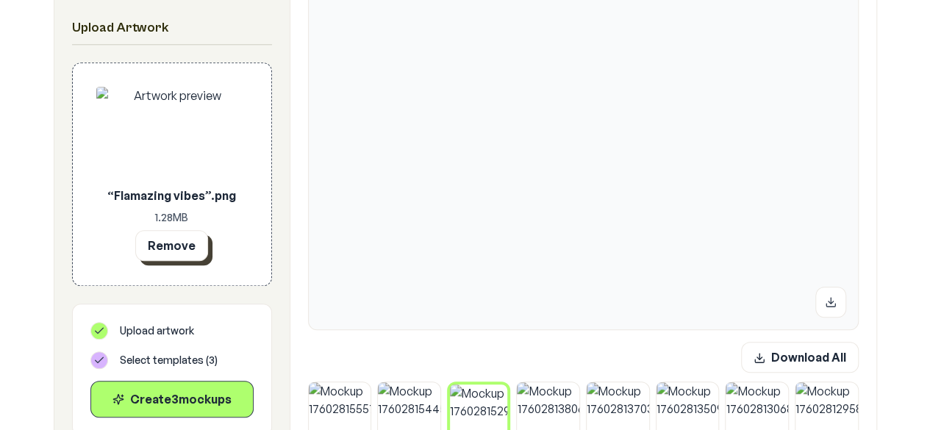
click at [176, 242] on button "Remove" at bounding box center [171, 245] width 73 height 31
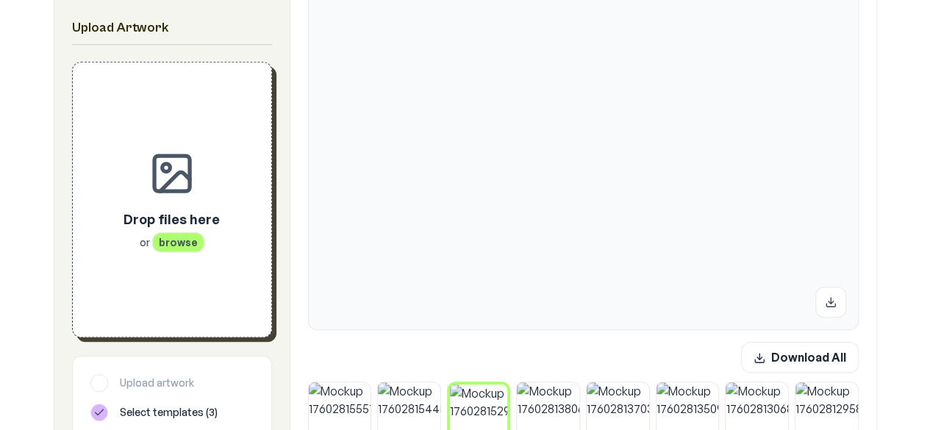
click at [184, 283] on div "Drop files here or browse" at bounding box center [171, 199] width 151 height 227
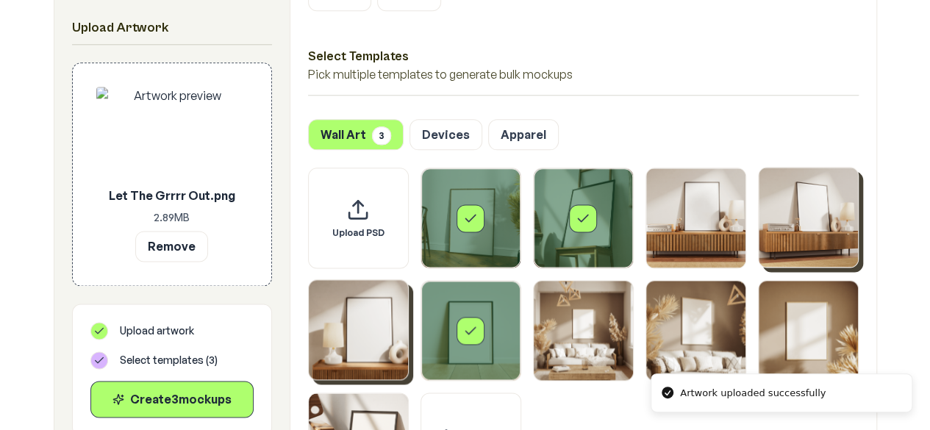
scroll to position [920, 0]
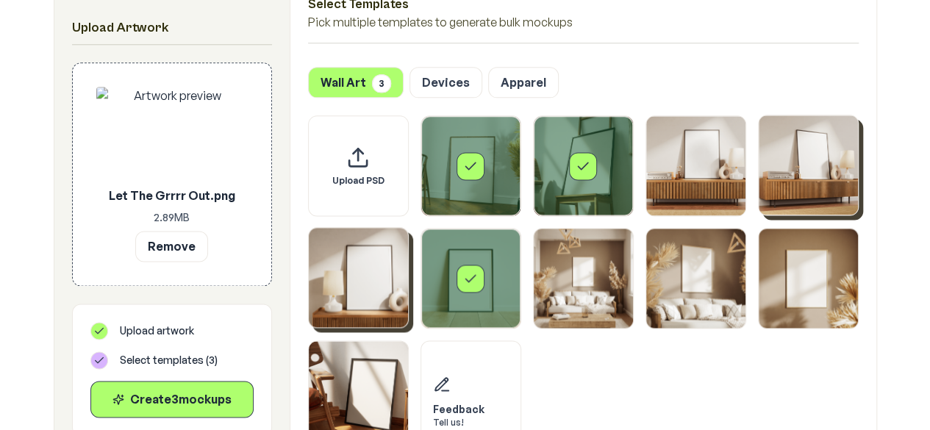
click at [598, 170] on div "Select template Framed Poster 2" at bounding box center [583, 165] width 99 height 99
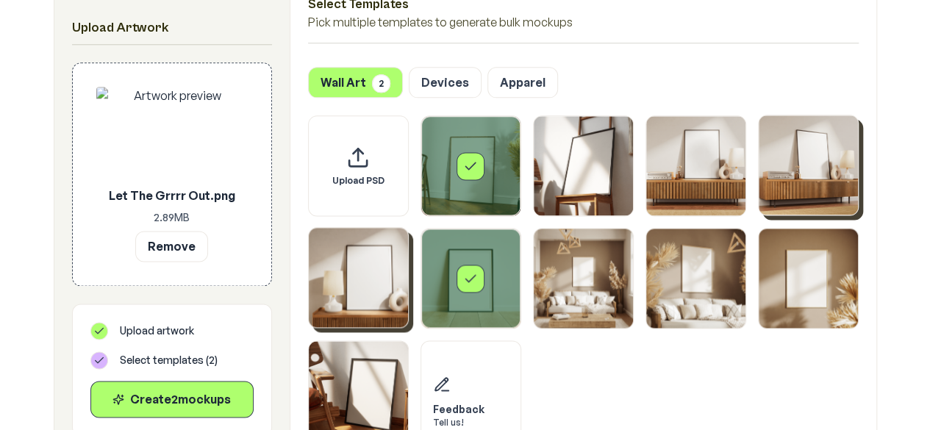
click at [491, 258] on div "Select template Framed Poster 6" at bounding box center [470, 278] width 99 height 99
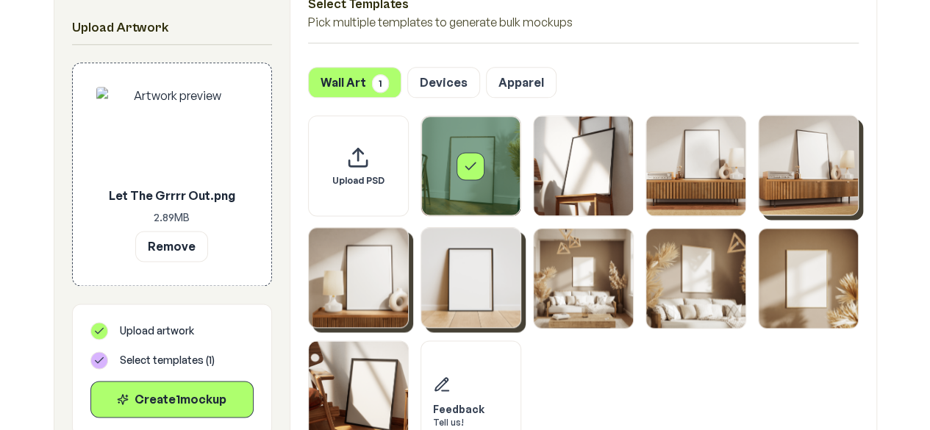
click at [475, 276] on img "Select template Framed Poster 6" at bounding box center [470, 277] width 99 height 99
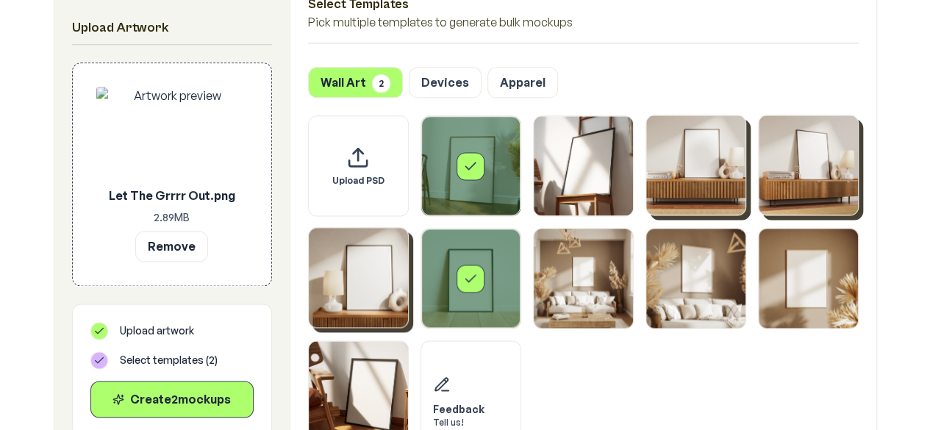
click at [720, 187] on img "Select template Framed Poster 3" at bounding box center [695, 164] width 99 height 99
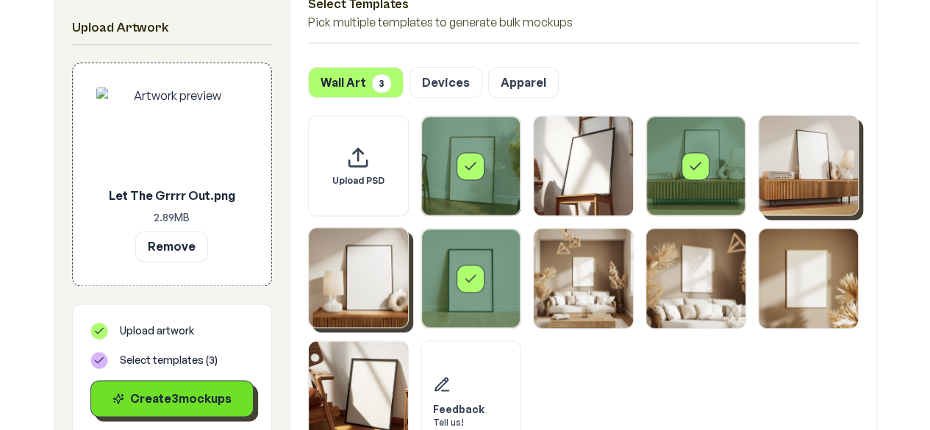
click at [197, 409] on button "Create 3 mockup s" at bounding box center [171, 398] width 163 height 37
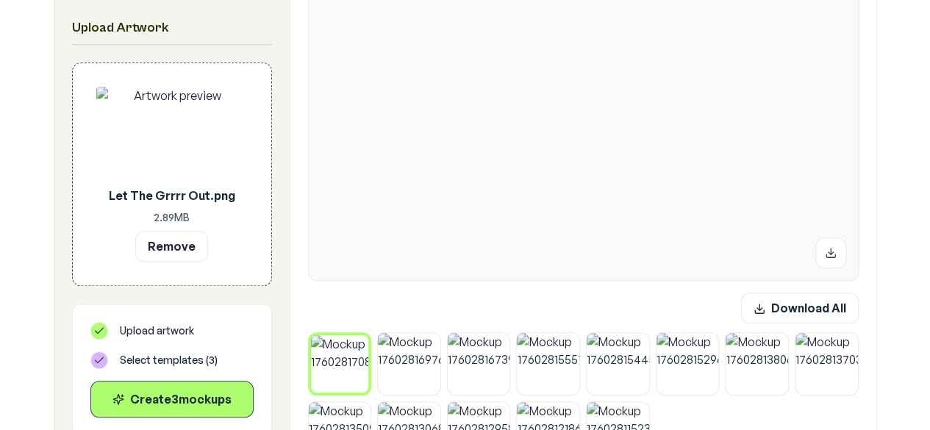
scroll to position [462, 0]
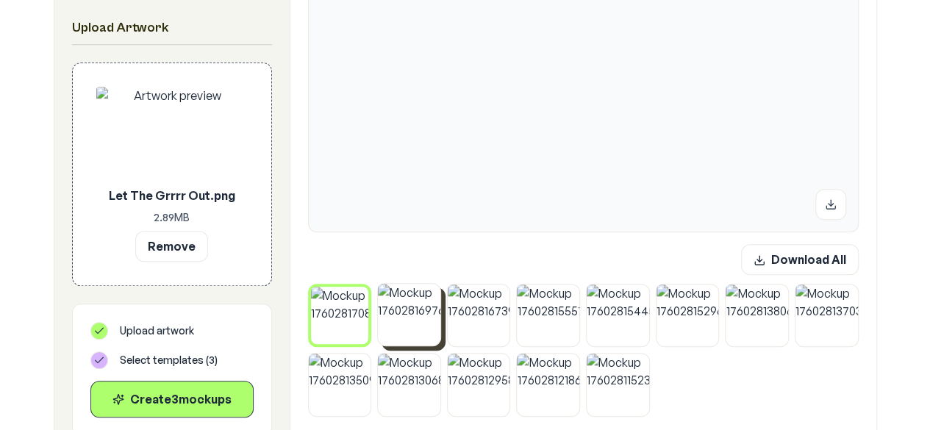
click at [397, 339] on img at bounding box center [409, 315] width 62 height 62
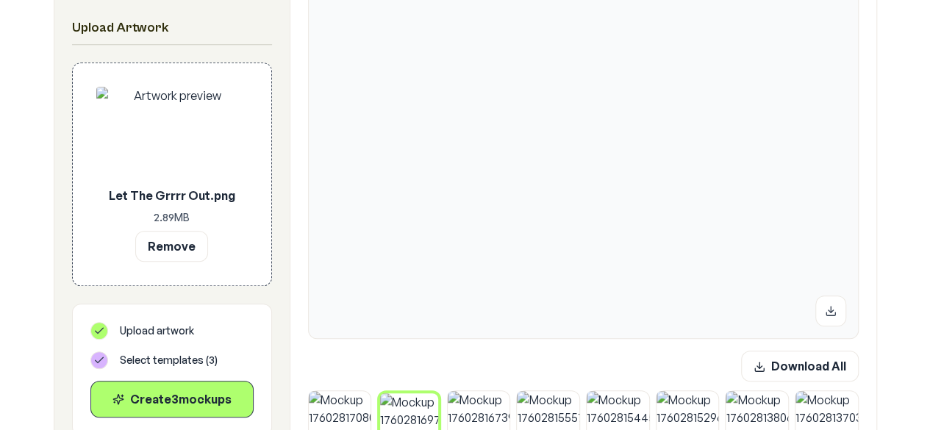
scroll to position [393, 0]
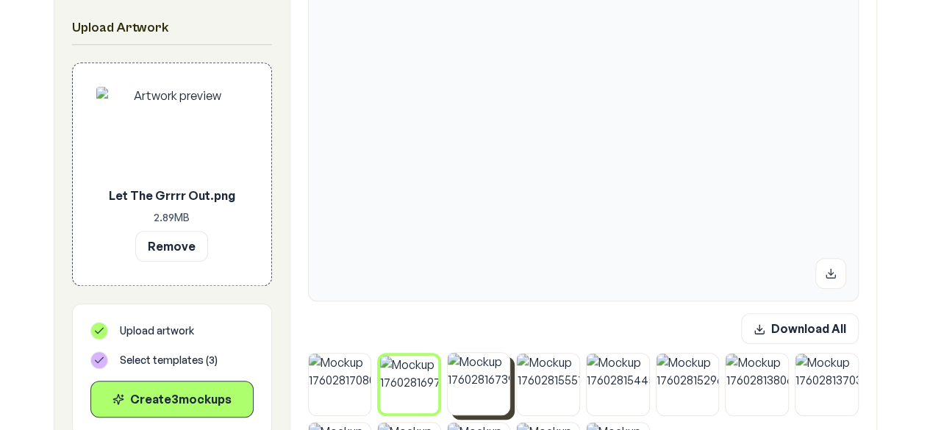
click at [484, 386] on img at bounding box center [479, 384] width 62 height 62
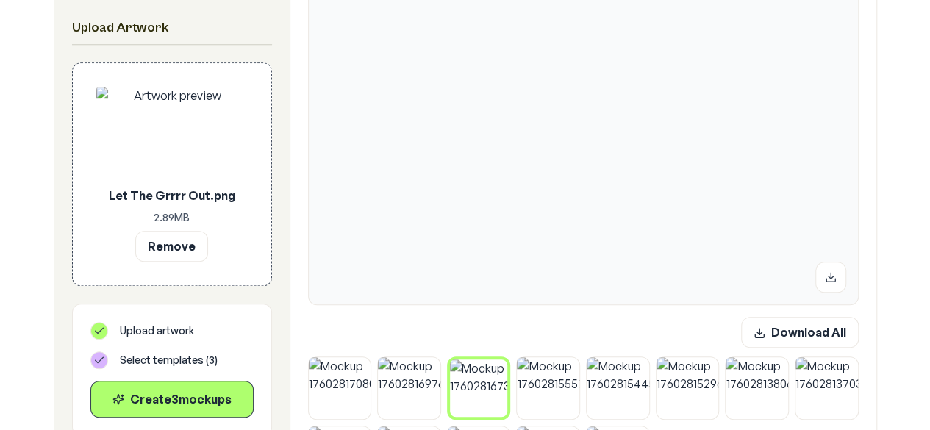
scroll to position [460, 0]
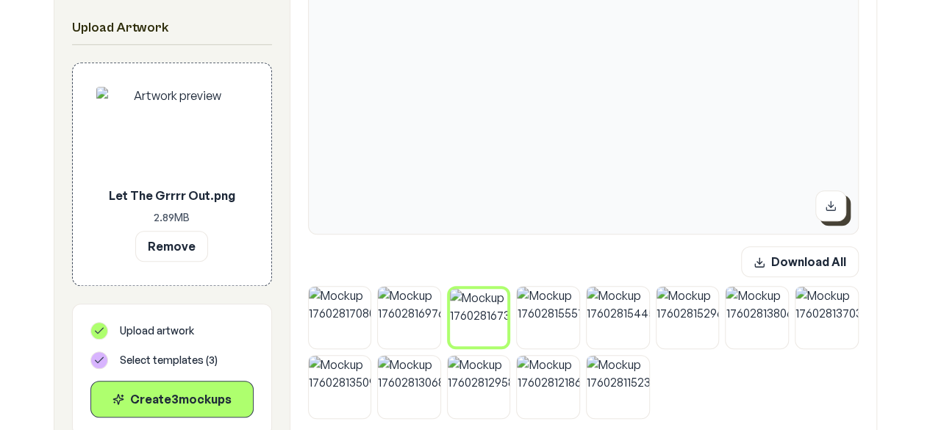
click at [827, 207] on icon at bounding box center [831, 206] width 12 height 12
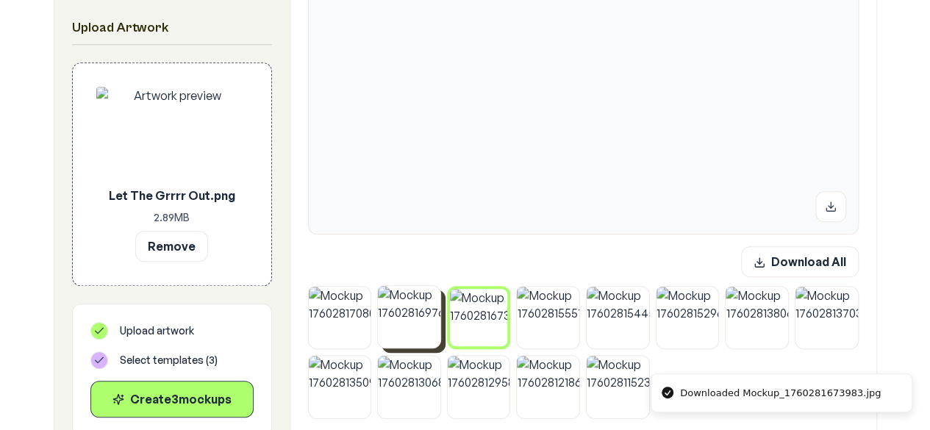
click at [422, 326] on img at bounding box center [409, 317] width 62 height 62
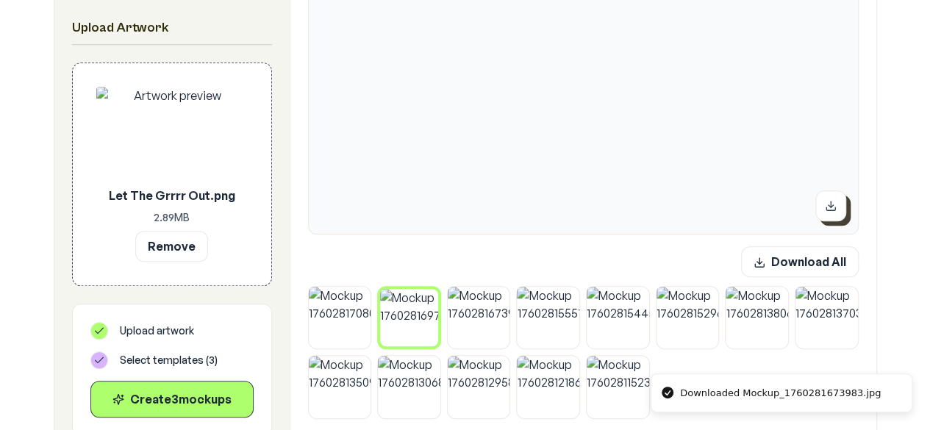
click at [839, 208] on button at bounding box center [830, 205] width 31 height 31
click at [334, 329] on img at bounding box center [340, 317] width 62 height 62
click at [828, 214] on button at bounding box center [830, 205] width 31 height 31
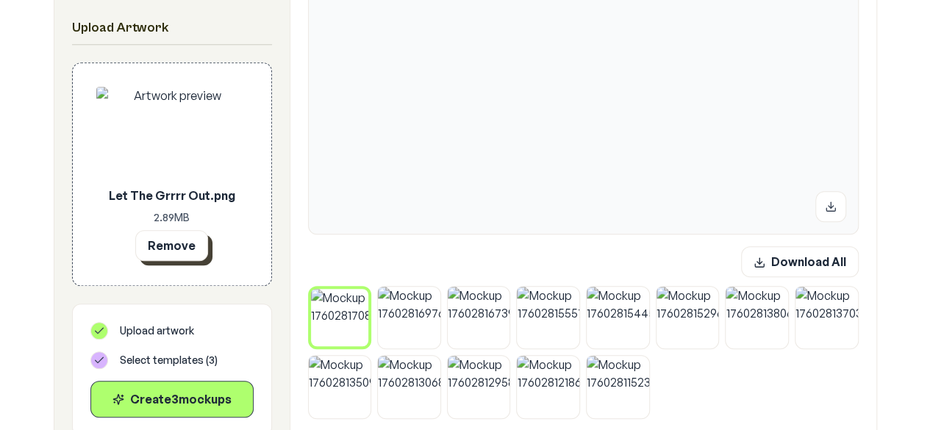
click at [187, 252] on button "Remove" at bounding box center [171, 245] width 73 height 31
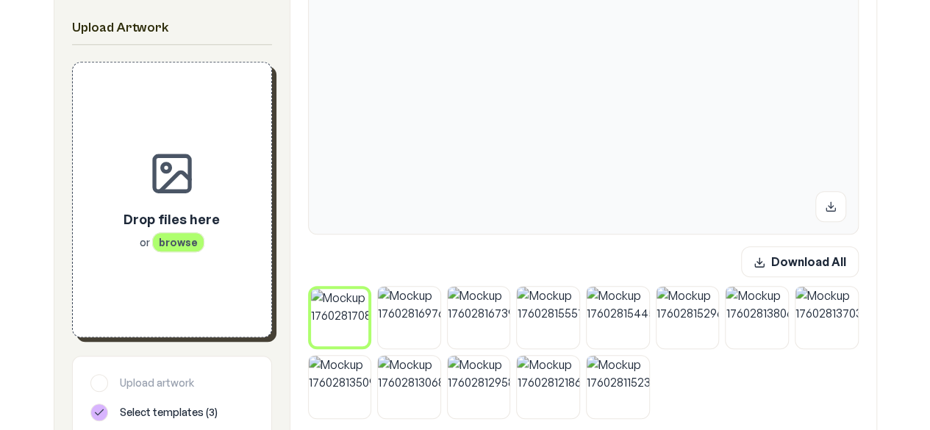
click at [215, 264] on div "Drop files here or browse" at bounding box center [171, 199] width 151 height 227
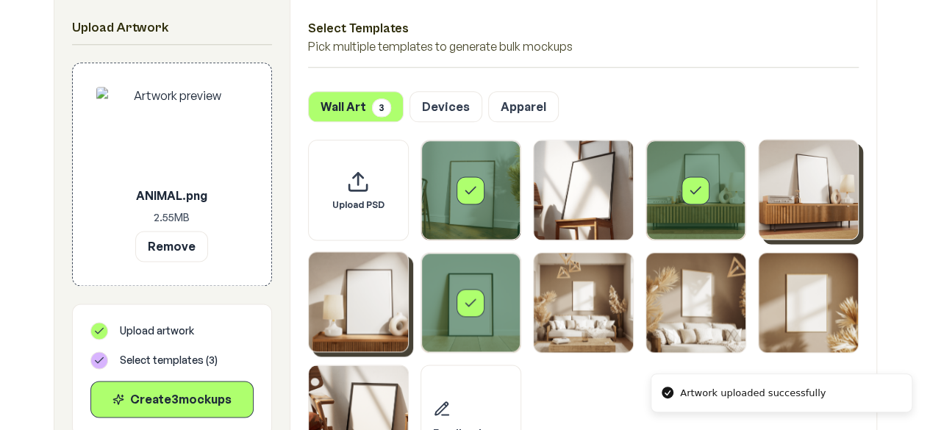
scroll to position [903, 0]
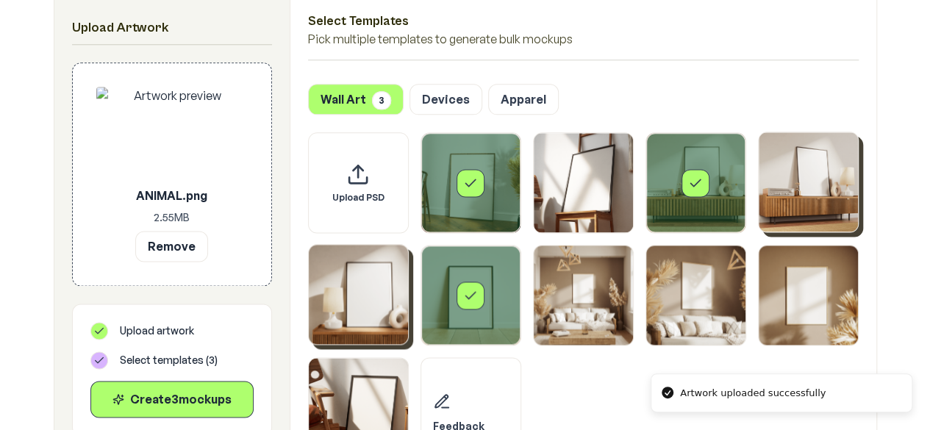
click at [448, 278] on div "Select template Framed Poster 6" at bounding box center [470, 294] width 99 height 99
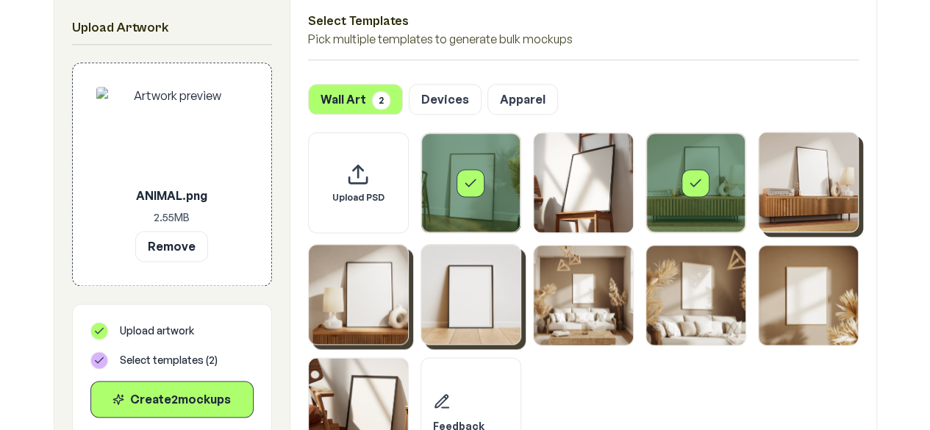
click at [460, 193] on div "Select template Framed Poster" at bounding box center [470, 183] width 28 height 28
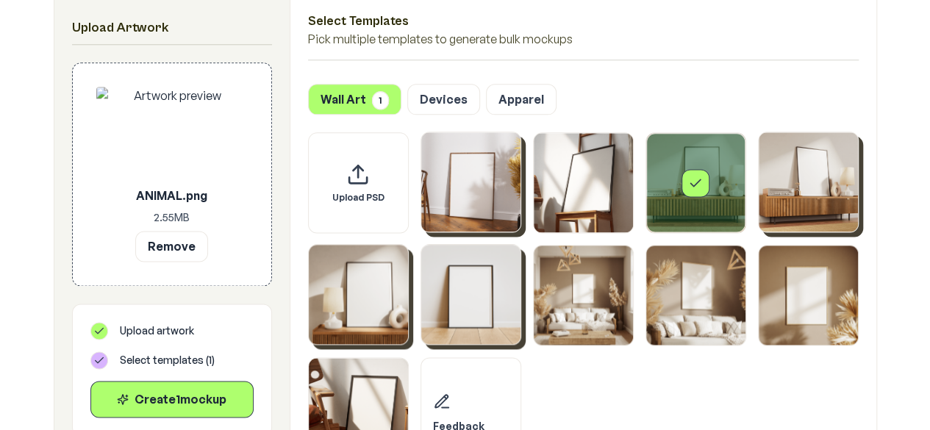
click at [730, 194] on div "Select template Framed Poster 3" at bounding box center [695, 182] width 99 height 99
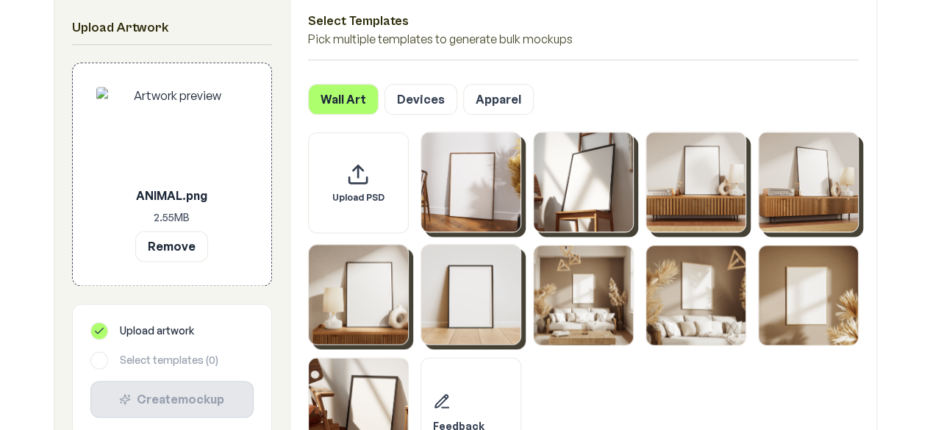
click at [581, 201] on img "Select template Framed Poster 2" at bounding box center [583, 181] width 99 height 99
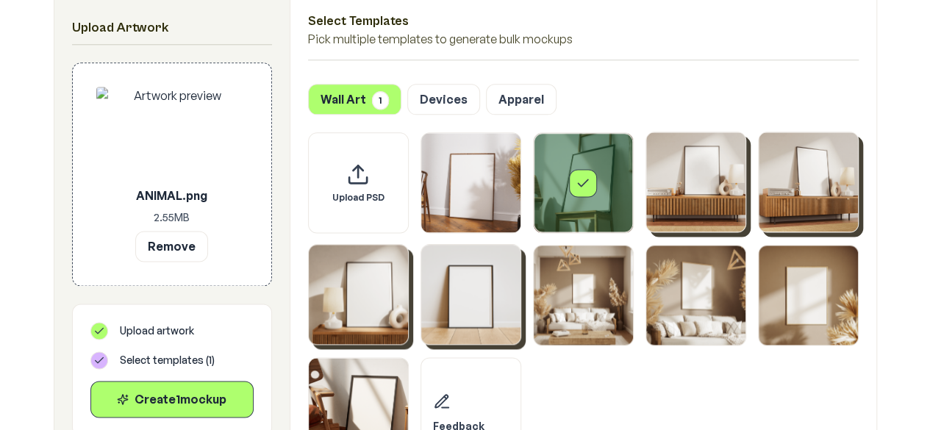
click at [492, 301] on img "Select template Framed Poster 6" at bounding box center [470, 294] width 99 height 99
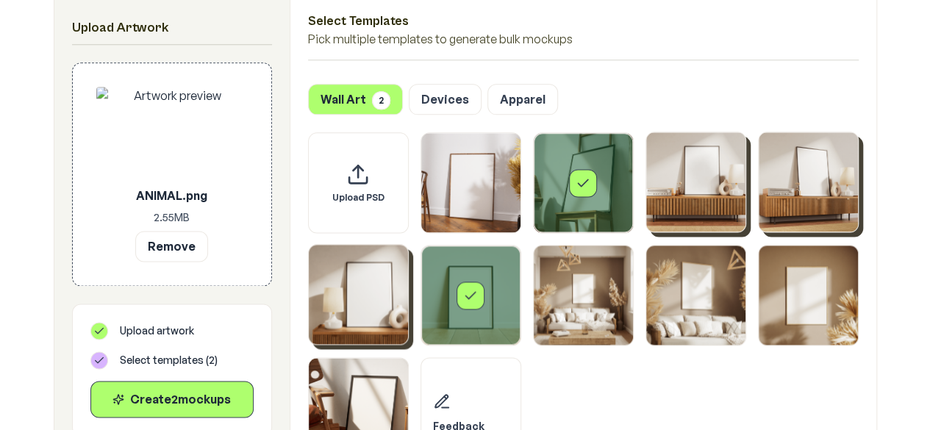
click at [354, 305] on img "Select template Framed Poster 5" at bounding box center [358, 294] width 99 height 99
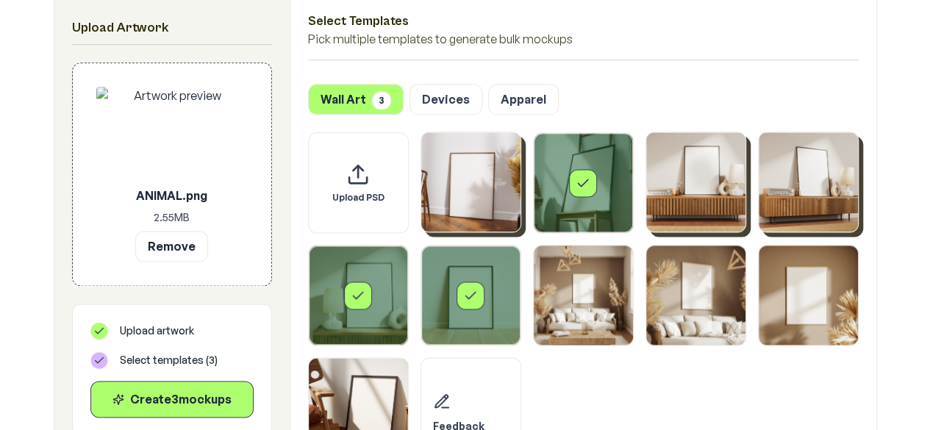
click at [490, 198] on img "Select template Framed Poster" at bounding box center [470, 181] width 99 height 99
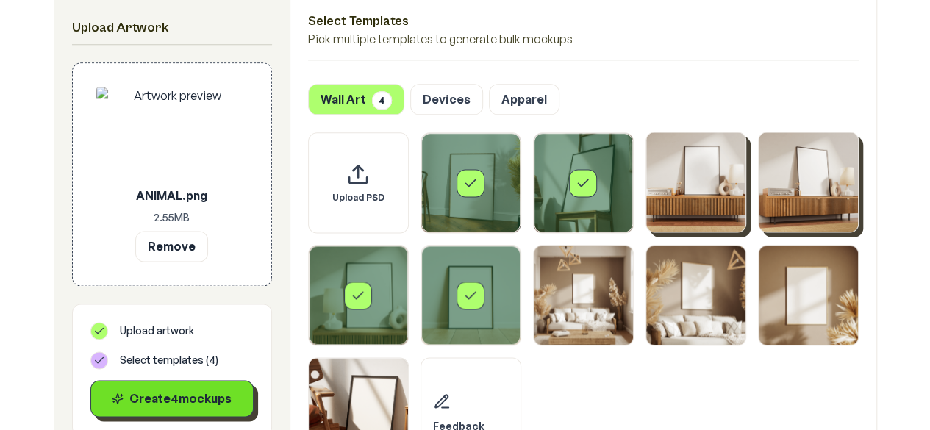
click at [191, 402] on div "Create 4 mockup s" at bounding box center [172, 399] width 138 height 18
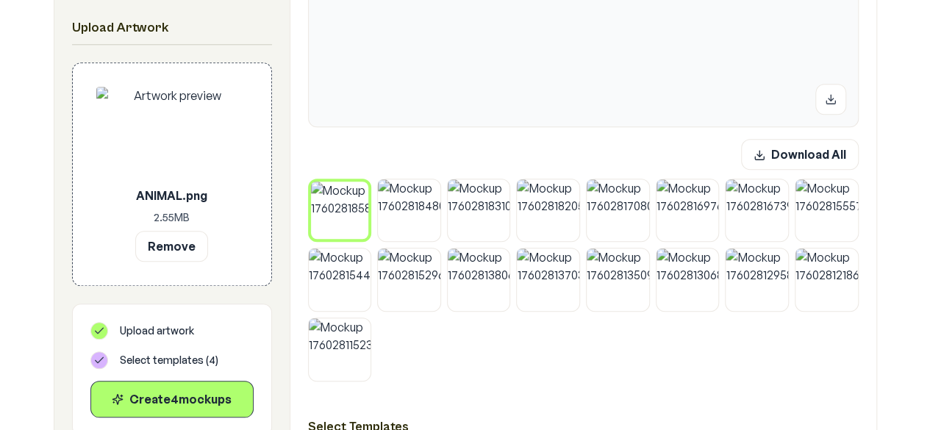
scroll to position [510, 0]
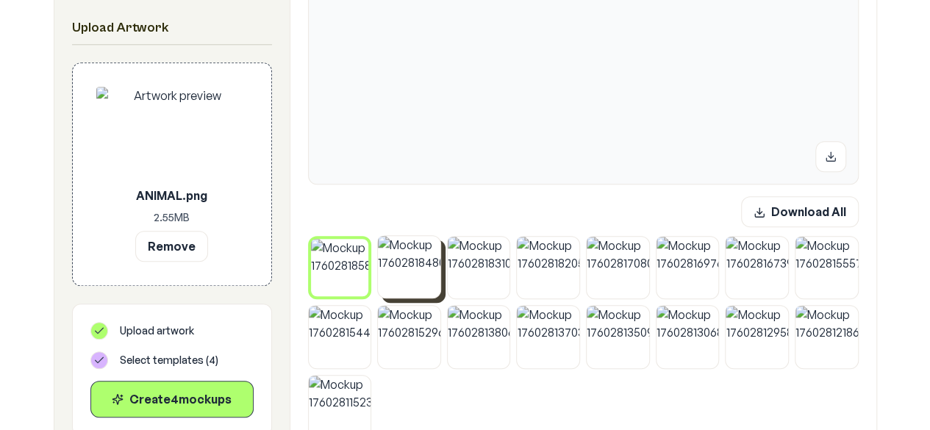
click at [404, 267] on img at bounding box center [409, 267] width 62 height 62
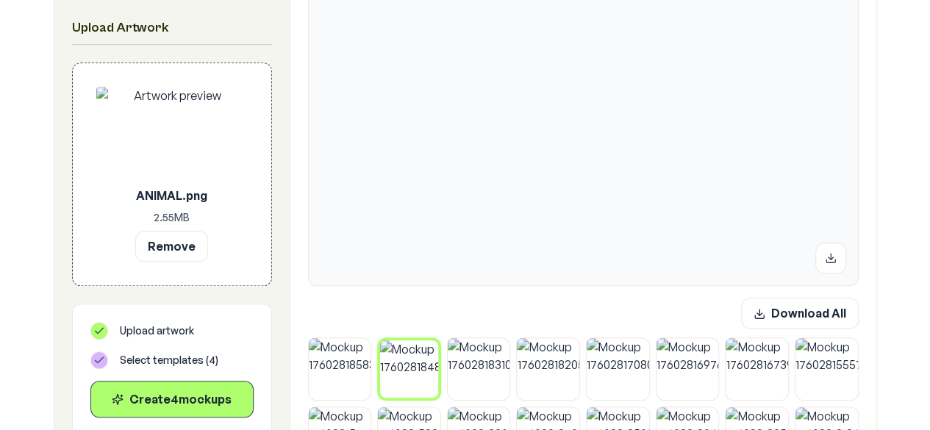
scroll to position [412, 0]
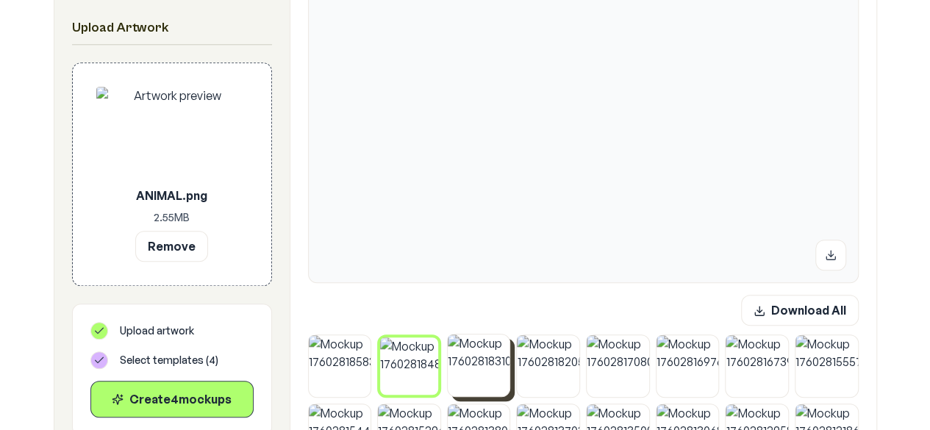
click at [480, 359] on img at bounding box center [479, 365] width 62 height 62
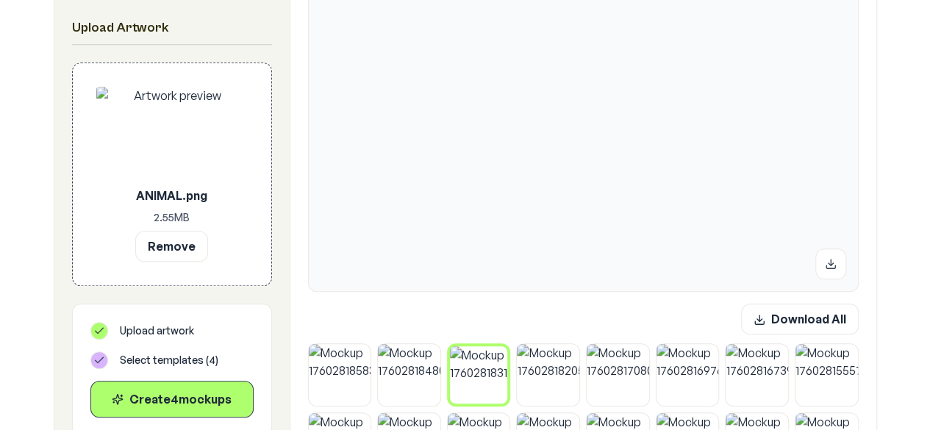
scroll to position [414, 0]
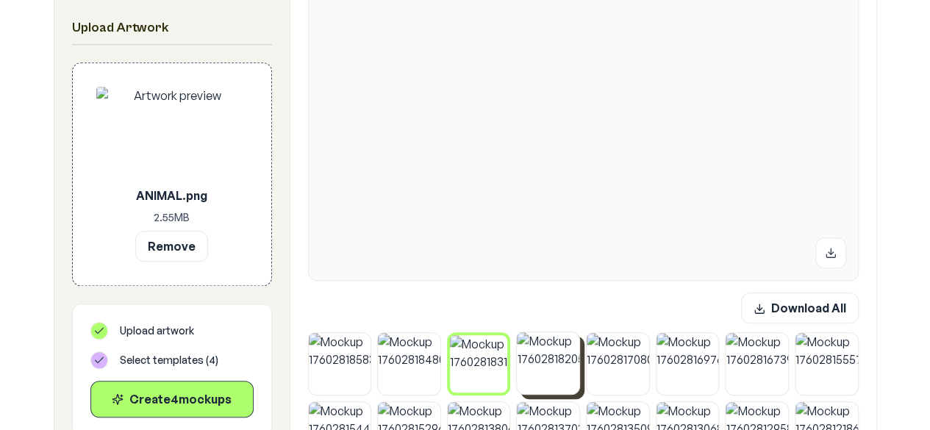
click at [539, 378] on img at bounding box center [548, 363] width 62 height 62
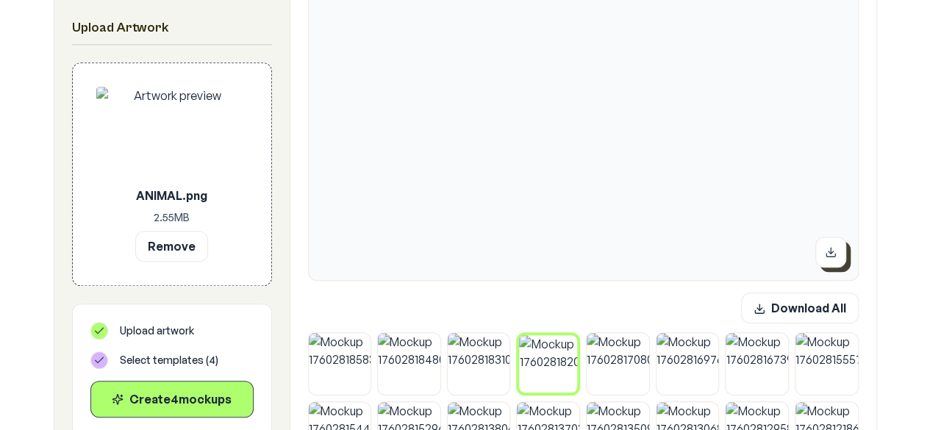
click at [832, 245] on button at bounding box center [830, 252] width 31 height 31
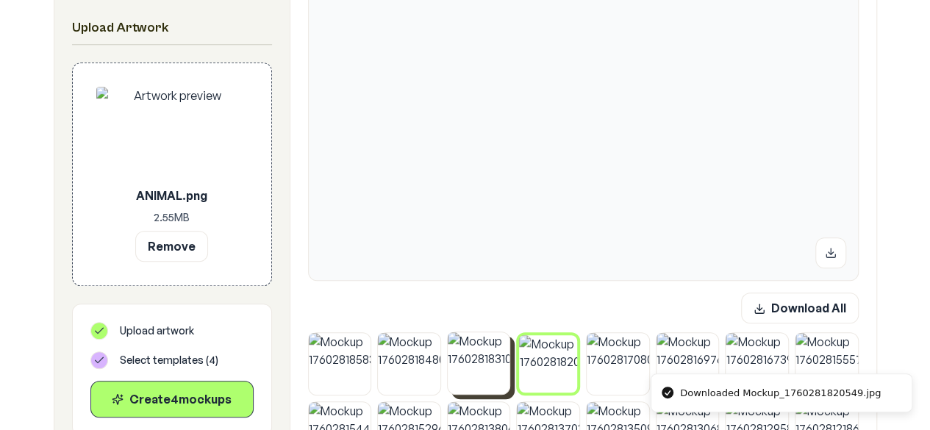
click at [498, 358] on img at bounding box center [479, 363] width 62 height 62
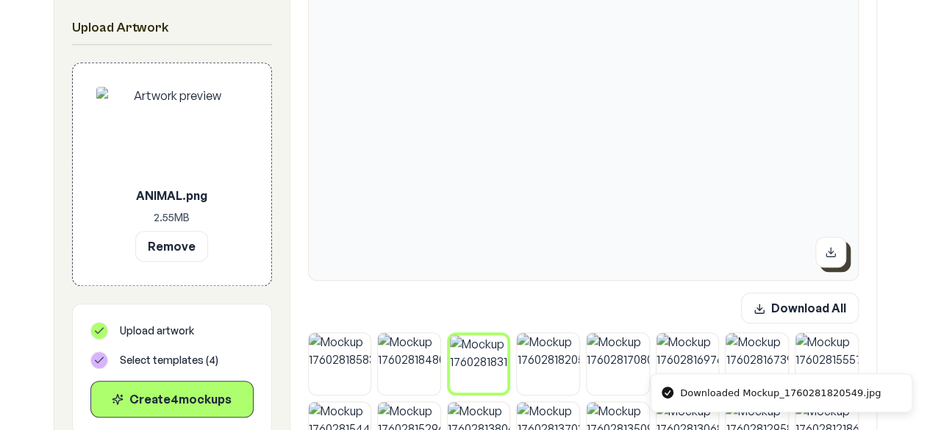
click at [834, 246] on icon at bounding box center [831, 252] width 12 height 12
click at [411, 363] on img at bounding box center [409, 363] width 62 height 62
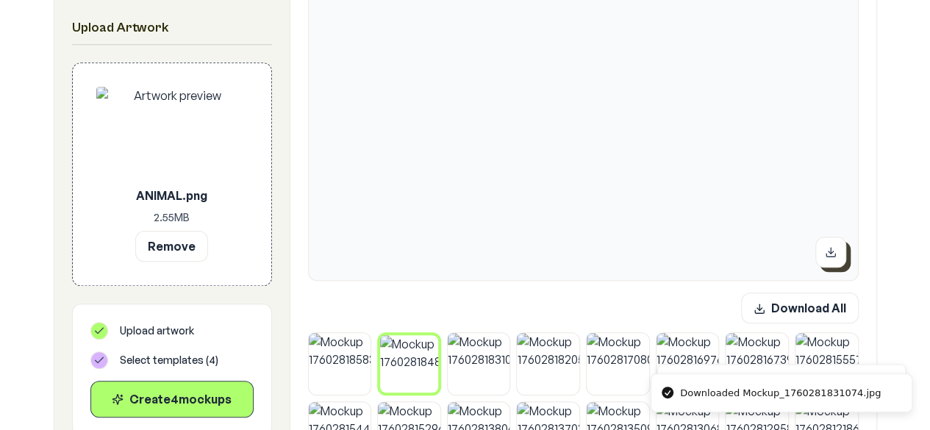
click at [839, 258] on button at bounding box center [830, 252] width 31 height 31
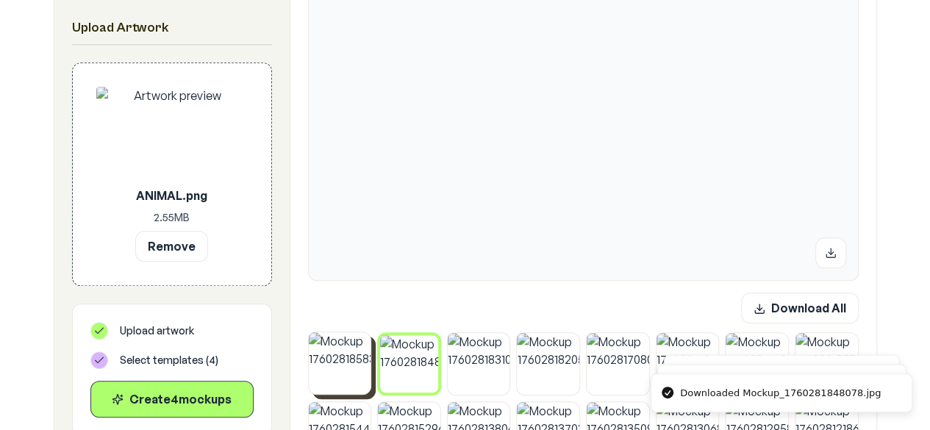
click at [347, 355] on img at bounding box center [340, 363] width 62 height 62
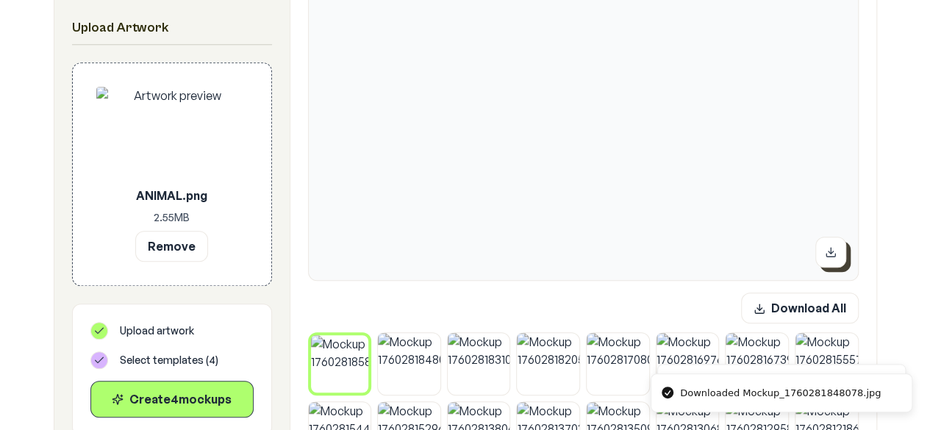
click at [841, 254] on button at bounding box center [830, 252] width 31 height 31
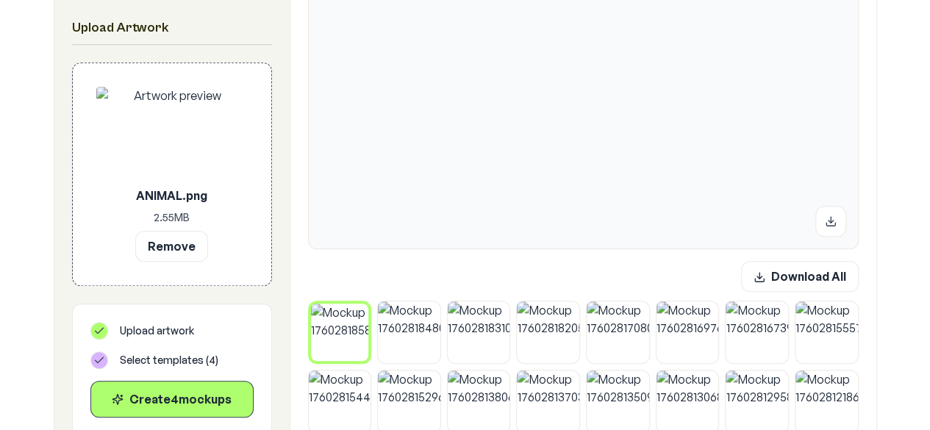
scroll to position [450, 0]
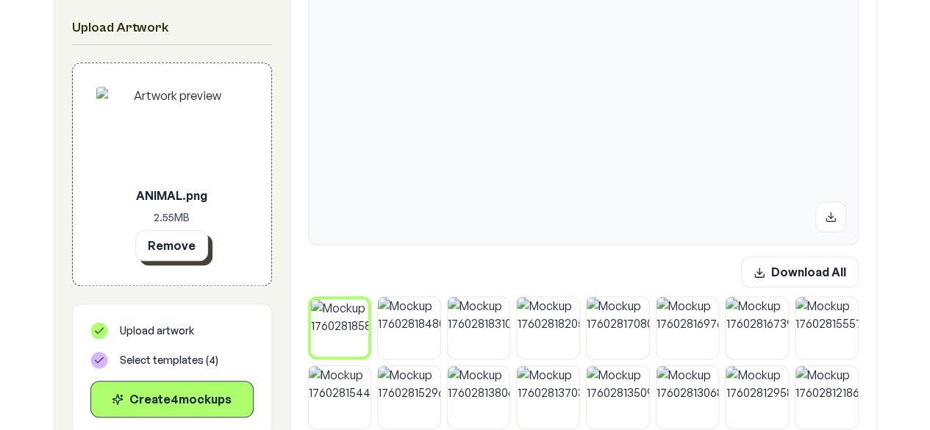
click at [149, 247] on button "Remove" at bounding box center [171, 245] width 73 height 31
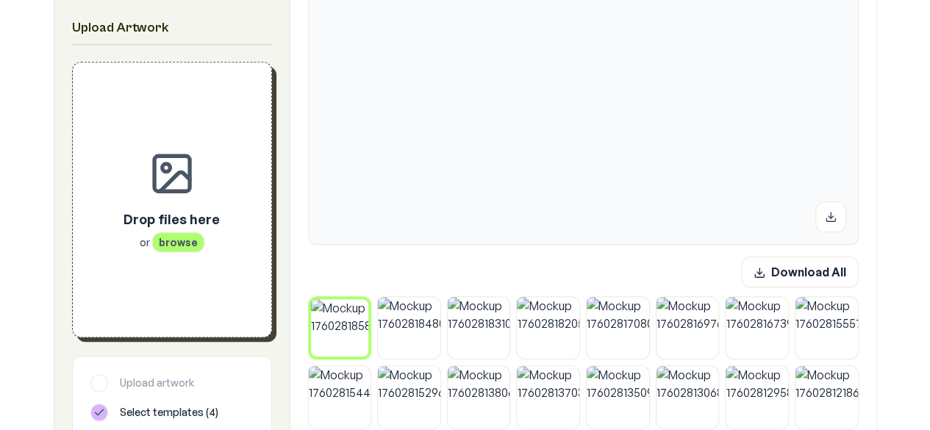
click at [190, 270] on div "Drop files here or browse" at bounding box center [171, 199] width 151 height 227
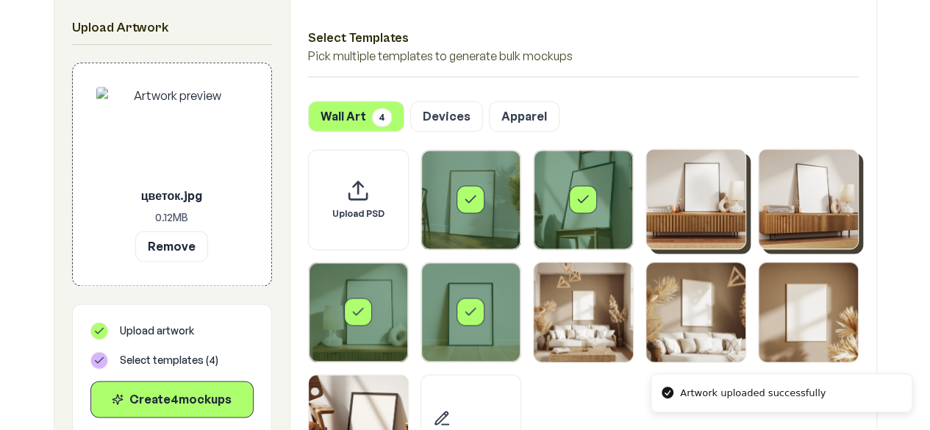
scroll to position [960, 0]
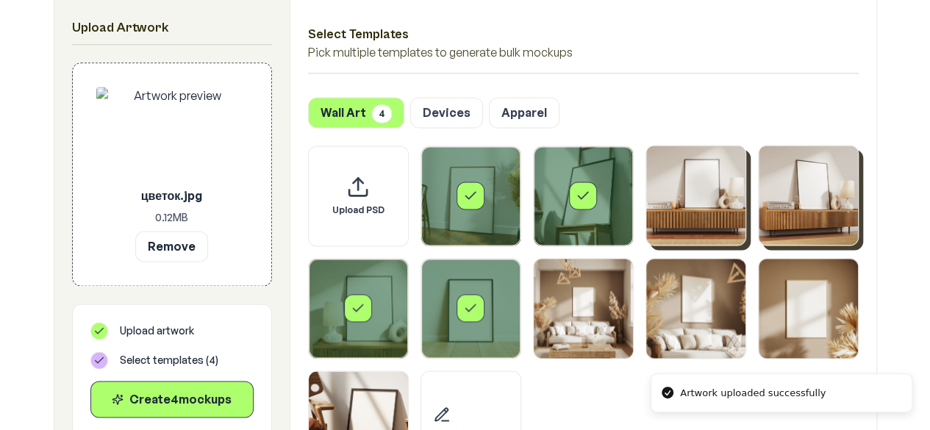
click at [481, 202] on div "Select template Framed Poster" at bounding box center [470, 196] width 28 height 28
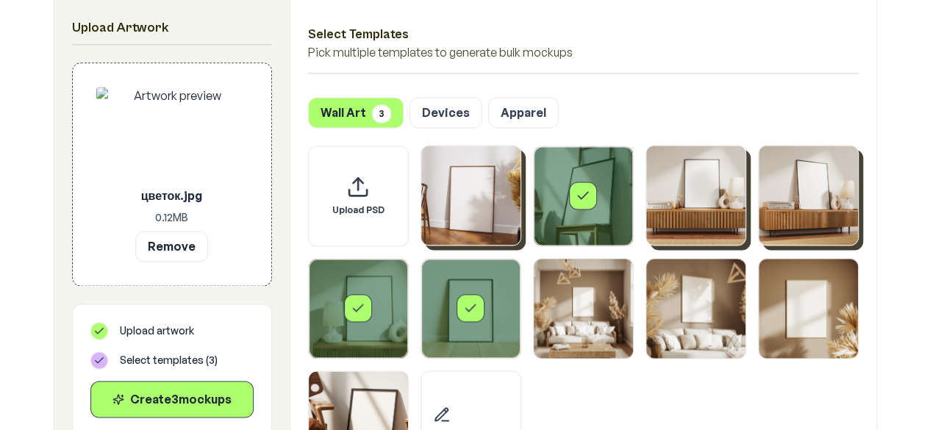
drag, startPoint x: 589, startPoint y: 203, endPoint x: 509, endPoint y: 273, distance: 107.3
click at [591, 203] on div "Select template Framed Poster 2" at bounding box center [583, 196] width 28 height 28
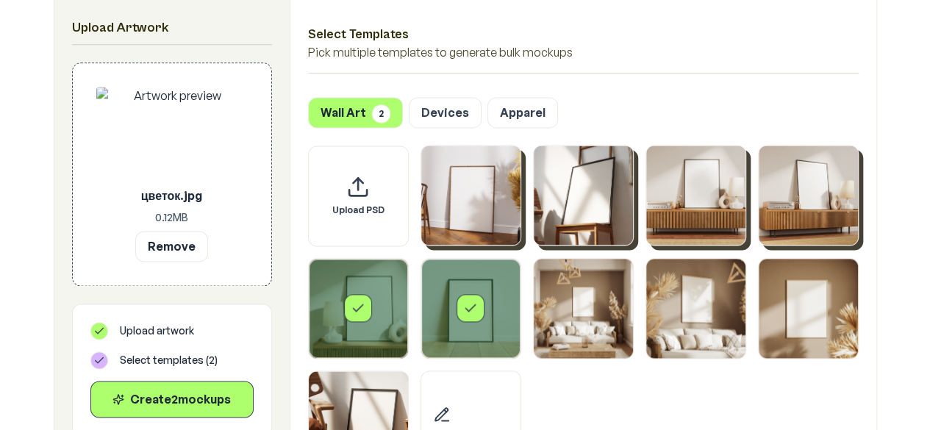
click at [484, 287] on div "Select template Framed Poster 6" at bounding box center [470, 308] width 99 height 99
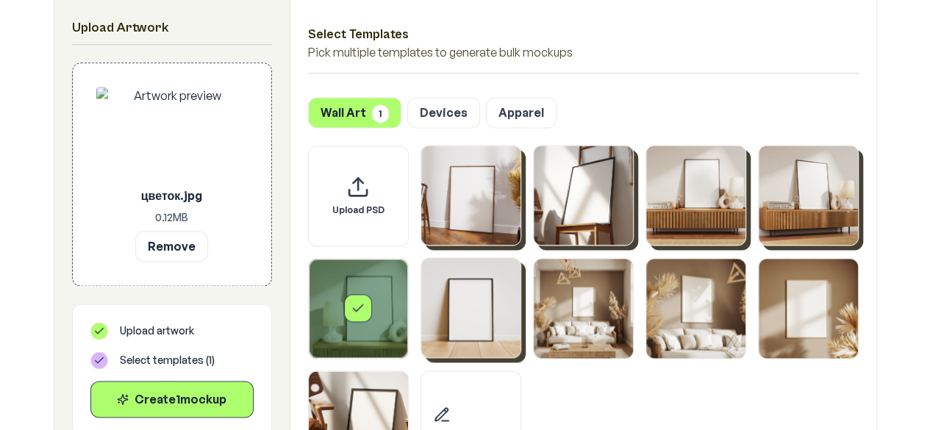
click at [345, 276] on div "Select template Framed Poster 5" at bounding box center [358, 308] width 99 height 99
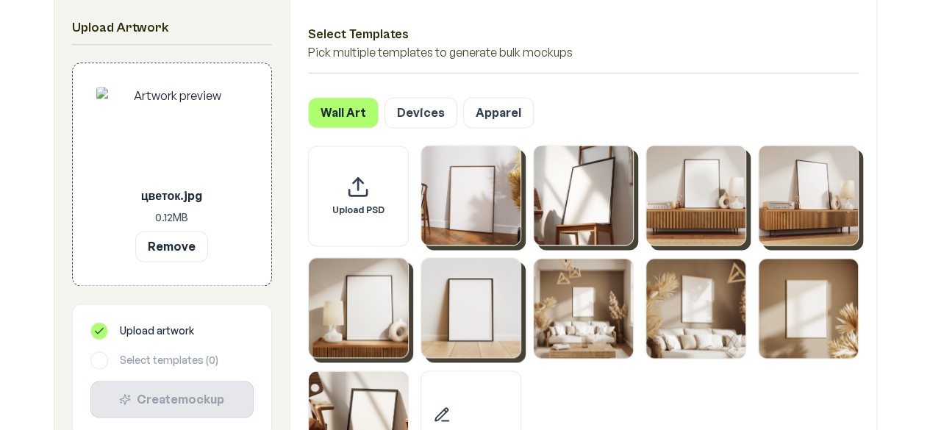
click at [482, 259] on img "Select template Framed Poster 6" at bounding box center [470, 307] width 99 height 99
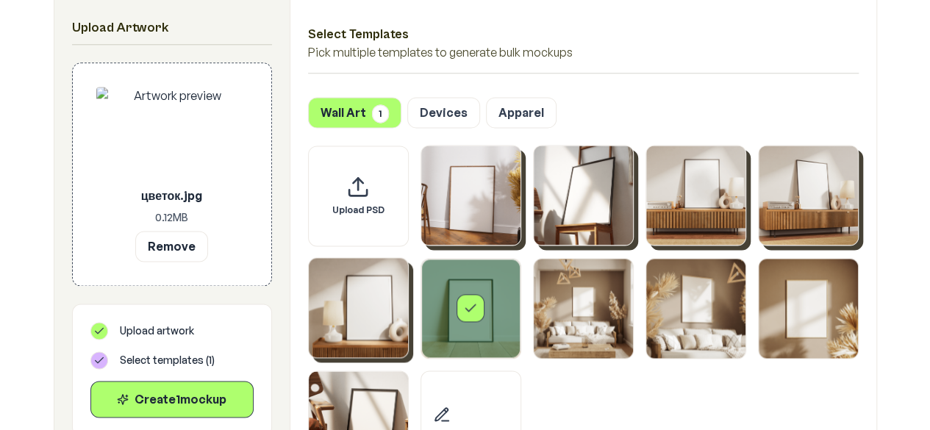
click at [797, 214] on img "Select template Framed Poster 4" at bounding box center [807, 195] width 99 height 99
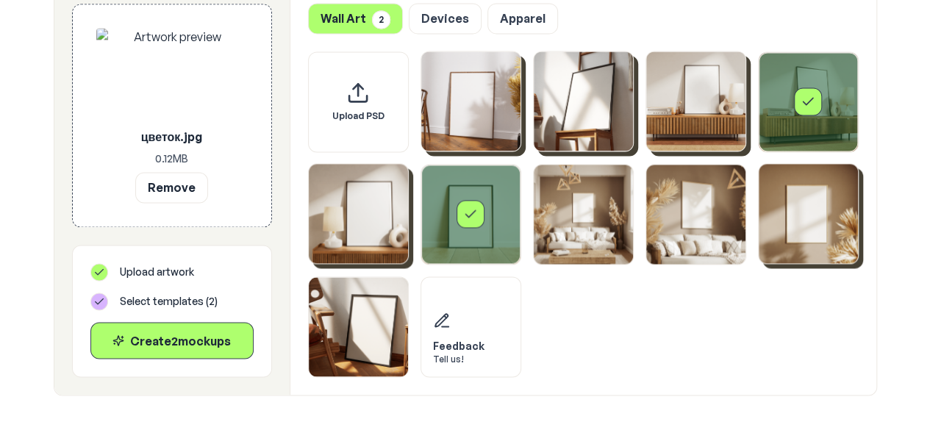
scroll to position [1047, 0]
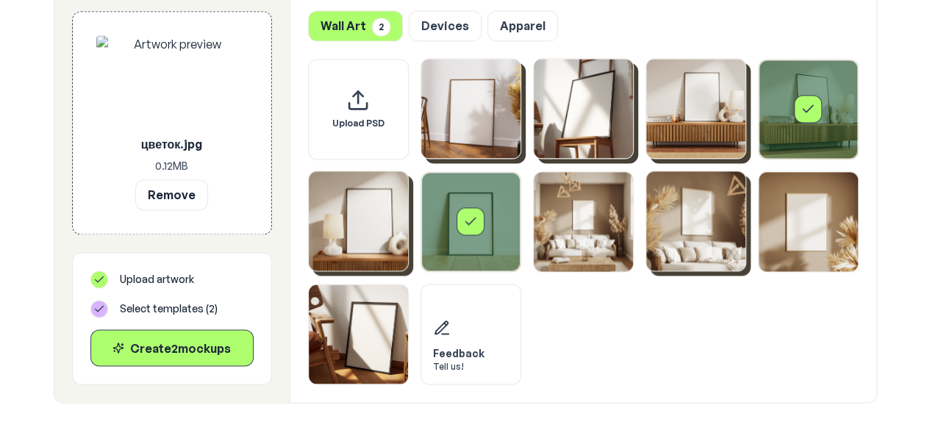
click at [679, 226] on img "Select template Framed Poster 8" at bounding box center [695, 220] width 99 height 99
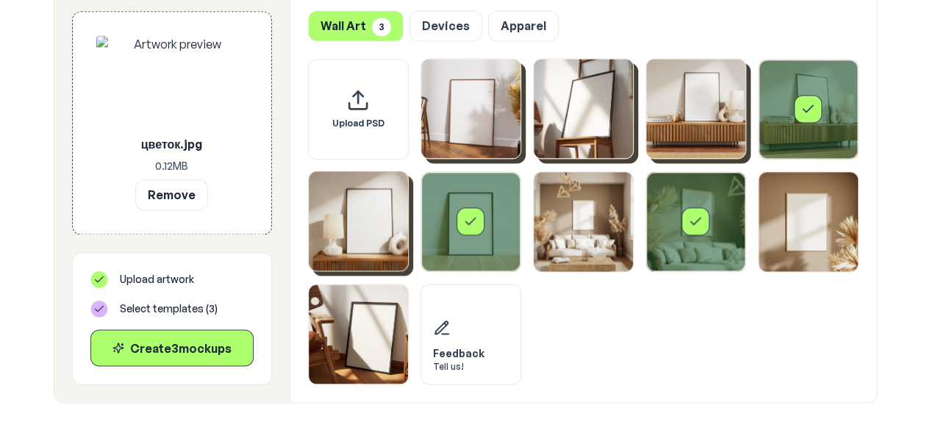
click at [351, 224] on img "Select template Framed Poster 5" at bounding box center [358, 220] width 99 height 99
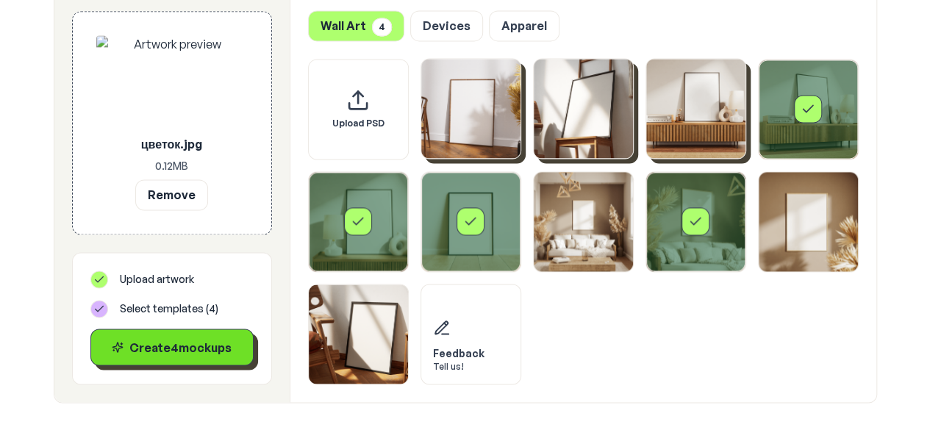
click at [182, 334] on button "Create 4 mockup s" at bounding box center [171, 347] width 163 height 37
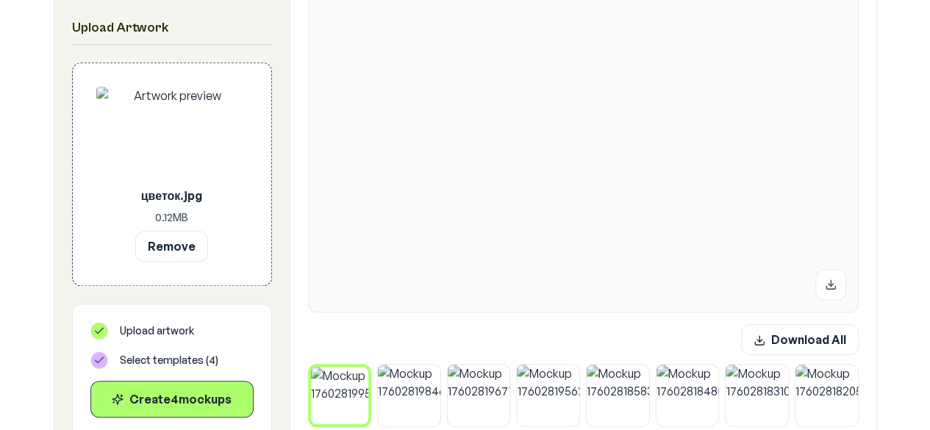
scroll to position [367, 0]
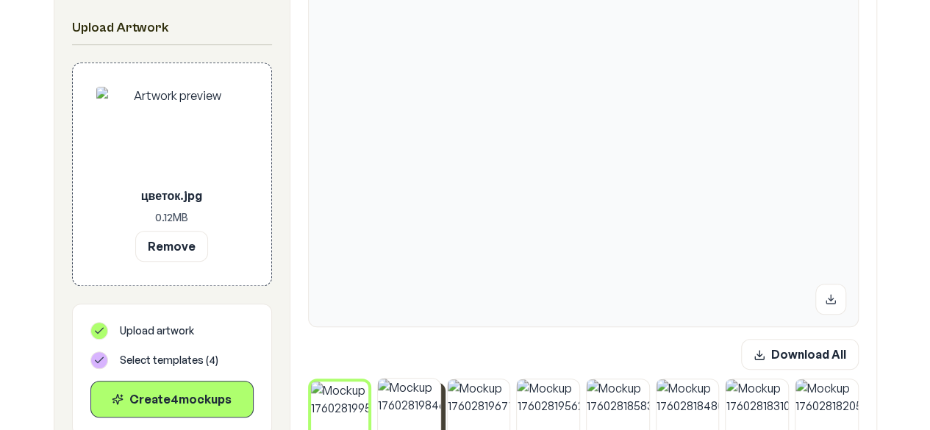
click at [406, 415] on img at bounding box center [409, 410] width 62 height 62
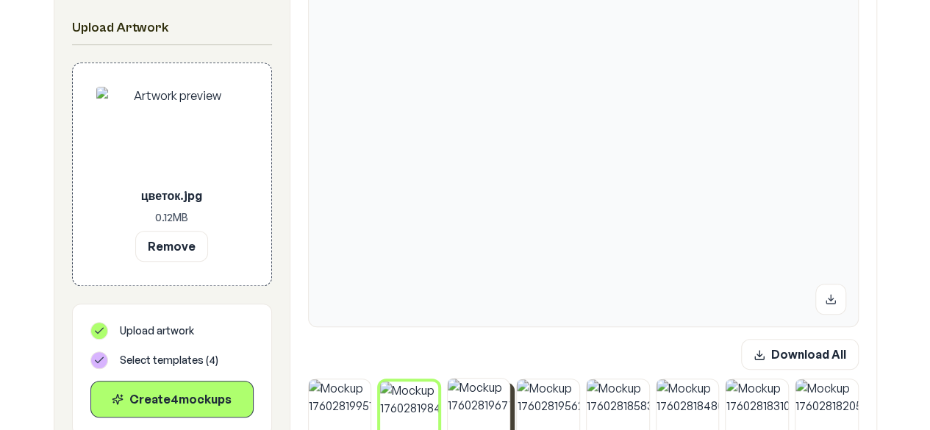
click at [500, 420] on img at bounding box center [479, 410] width 62 height 62
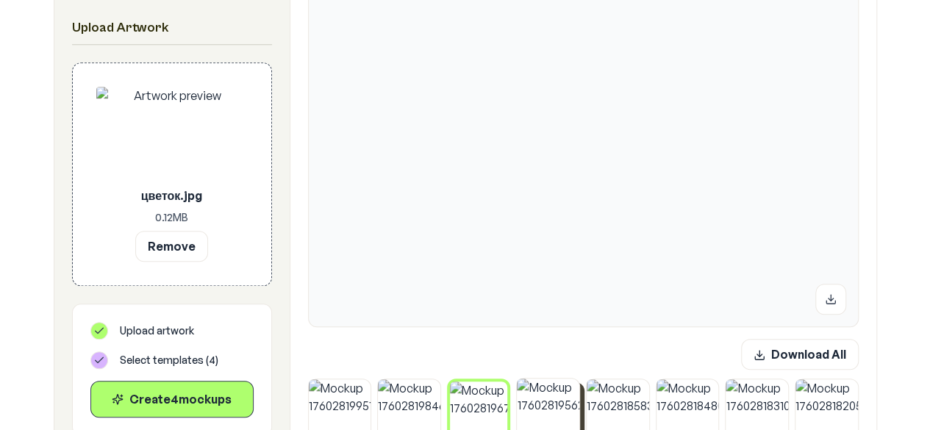
click at [557, 415] on img at bounding box center [548, 410] width 62 height 62
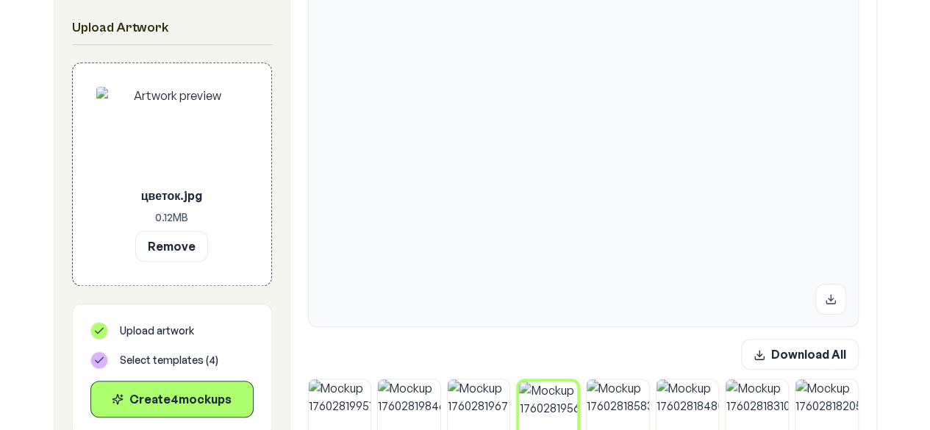
click at [528, 415] on img at bounding box center [548, 410] width 58 height 58
click at [487, 411] on img at bounding box center [479, 410] width 62 height 62
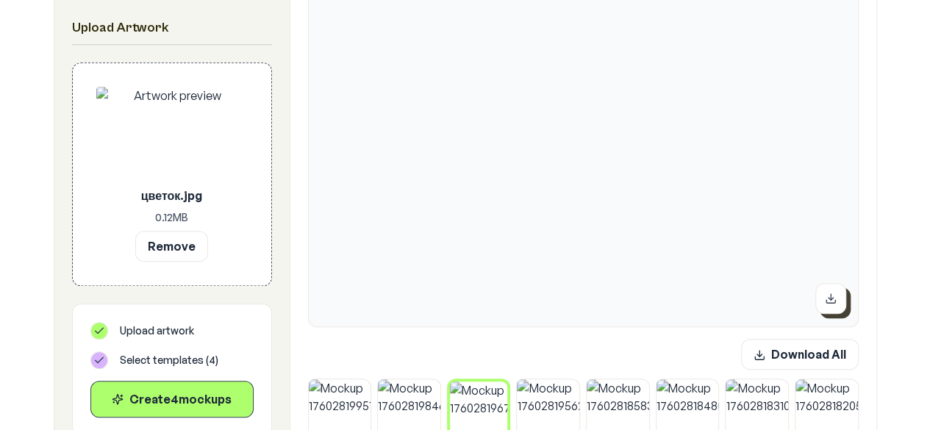
click at [828, 300] on icon at bounding box center [831, 299] width 12 height 12
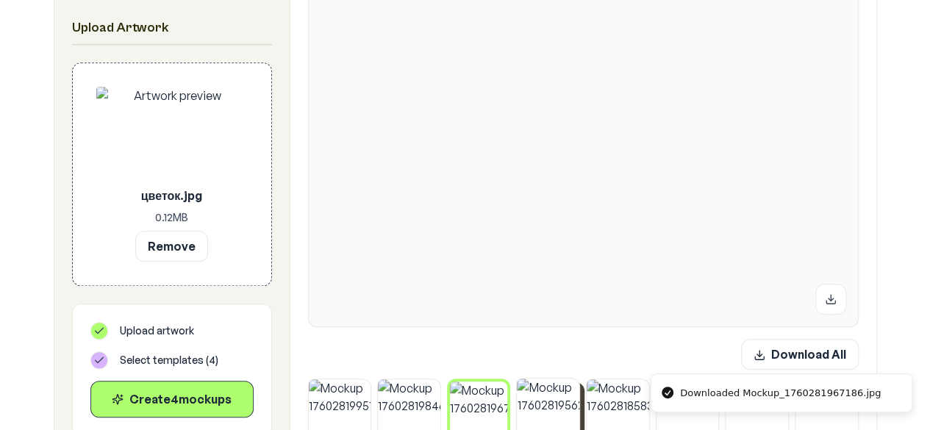
click at [534, 405] on img at bounding box center [548, 410] width 62 height 62
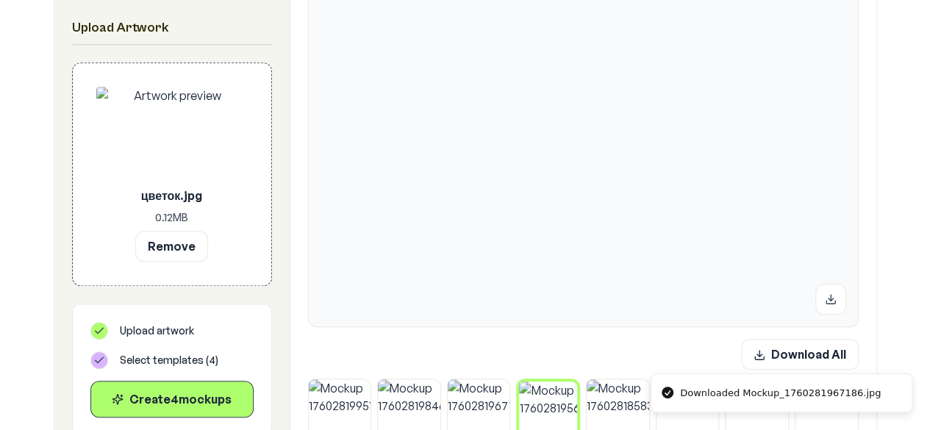
drag, startPoint x: 819, startPoint y: 296, endPoint x: 800, endPoint y: 315, distance: 27.5
click at [820, 295] on button at bounding box center [830, 299] width 31 height 31
click at [403, 408] on img at bounding box center [409, 410] width 62 height 62
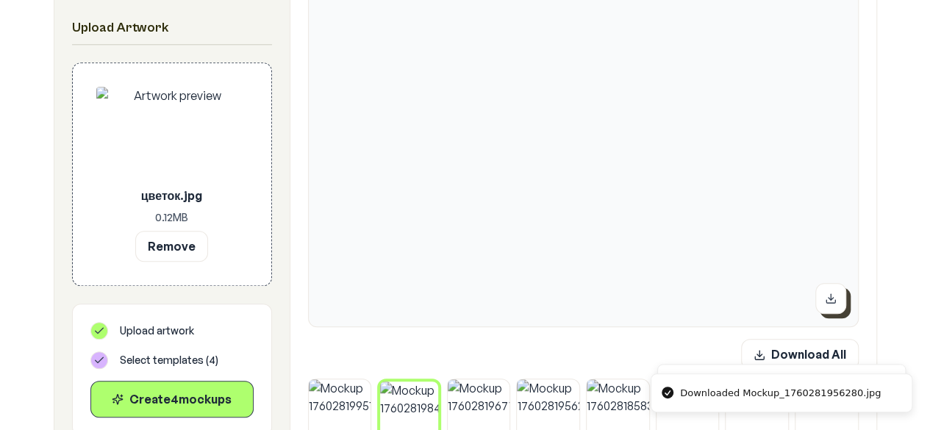
click at [833, 306] on button at bounding box center [830, 298] width 31 height 31
click at [334, 403] on img at bounding box center [340, 410] width 62 height 62
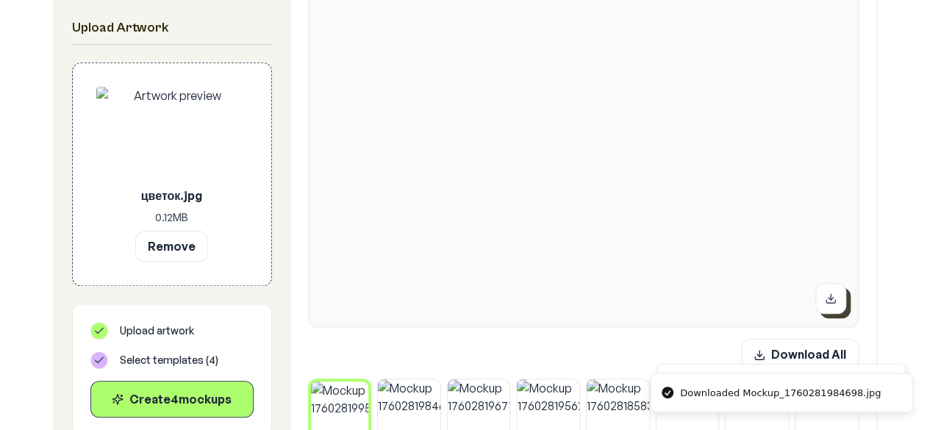
click at [833, 300] on icon at bounding box center [831, 299] width 12 height 12
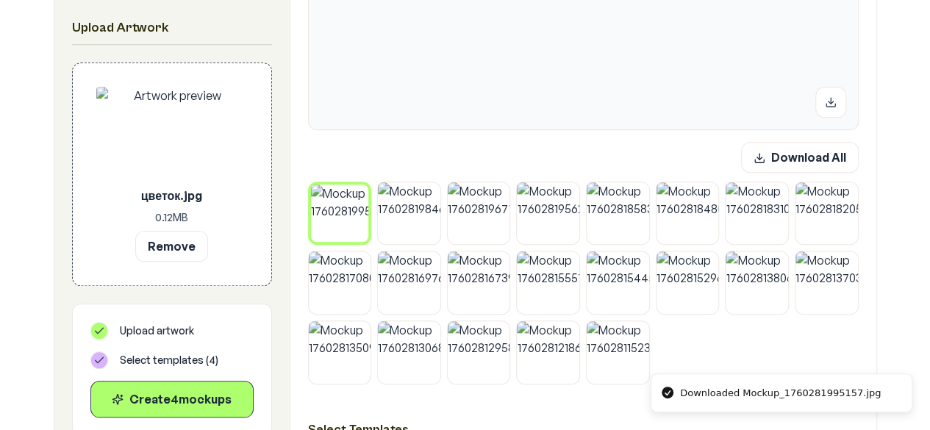
scroll to position [568, 0]
